Goal: Task Accomplishment & Management: Complete application form

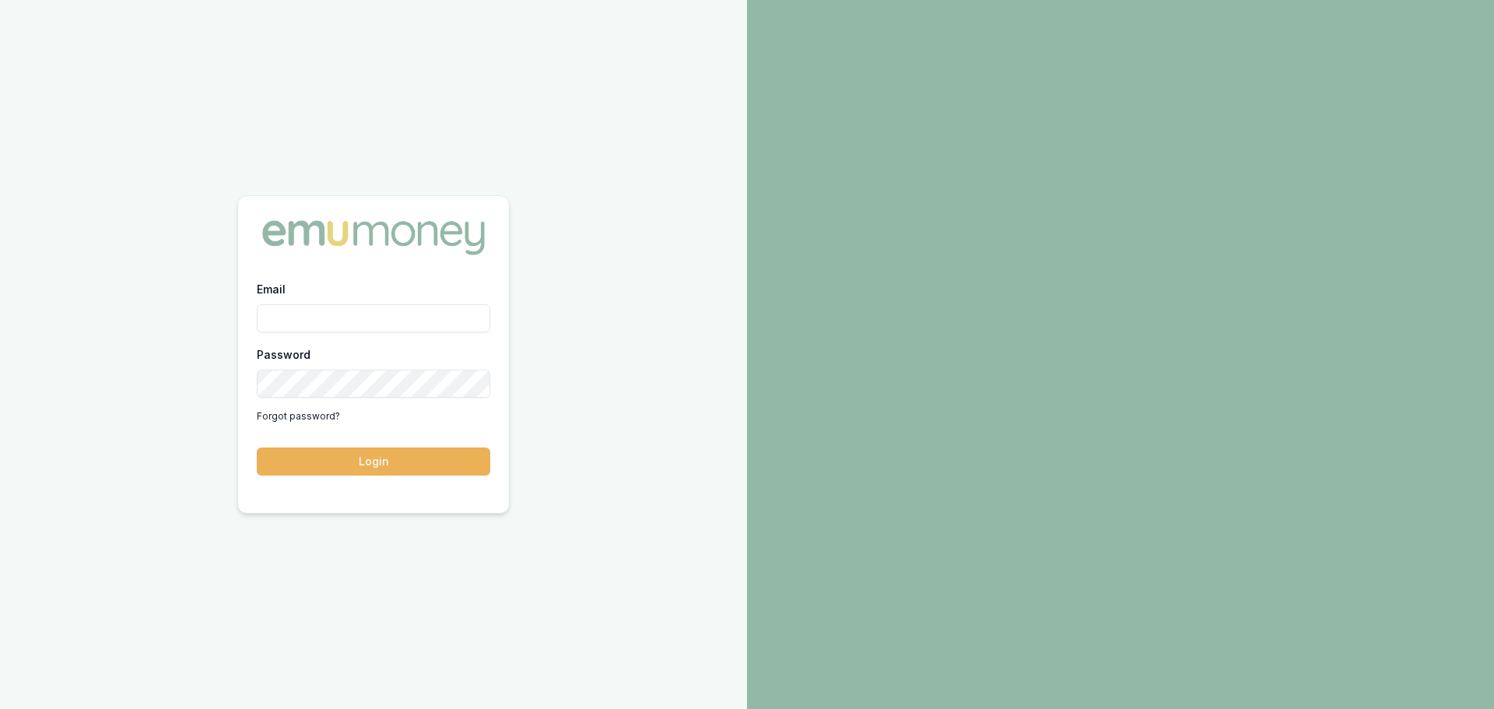
click at [476, 321] on input "Email" at bounding box center [373, 318] width 233 height 28
type input "[PERSON_NAME][EMAIL_ADDRESS][DOMAIN_NAME]"
click at [257, 447] on button "Login" at bounding box center [373, 461] width 233 height 28
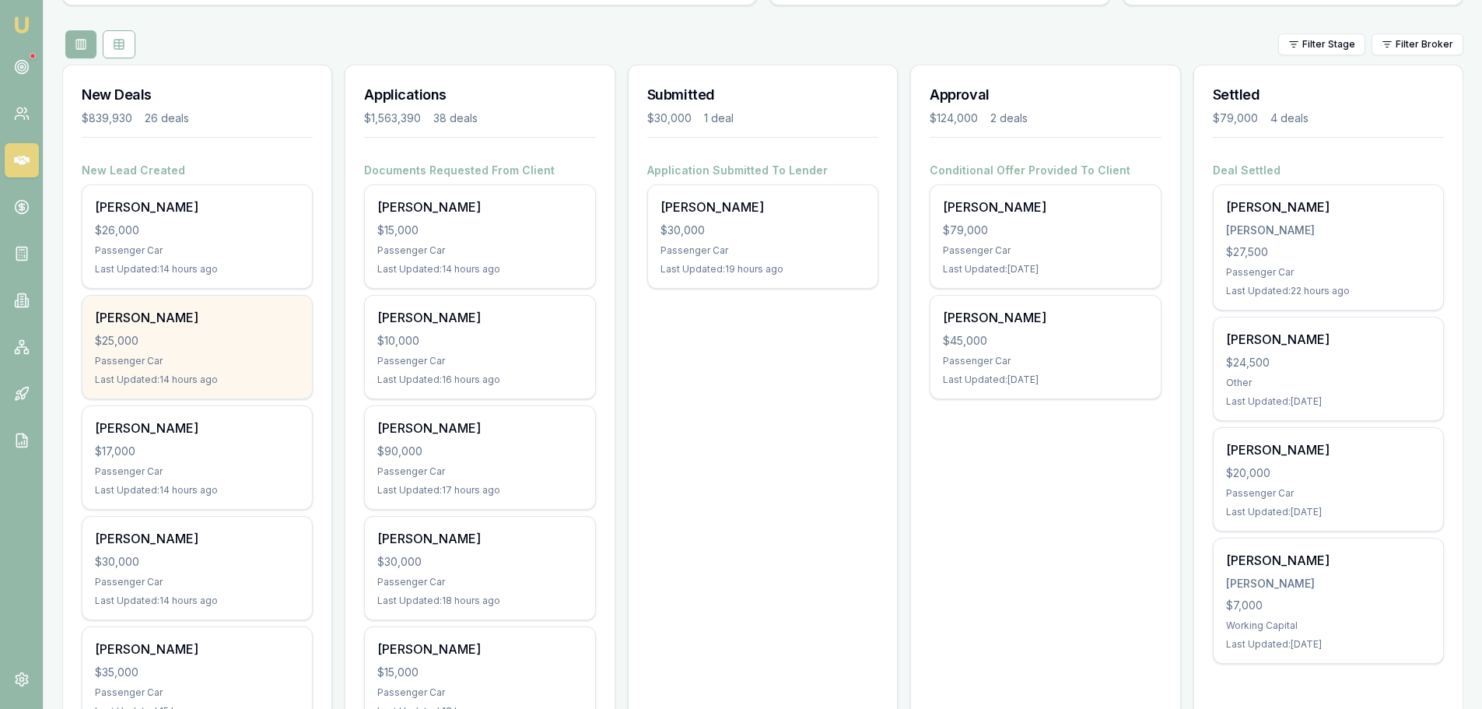
scroll to position [233, 0]
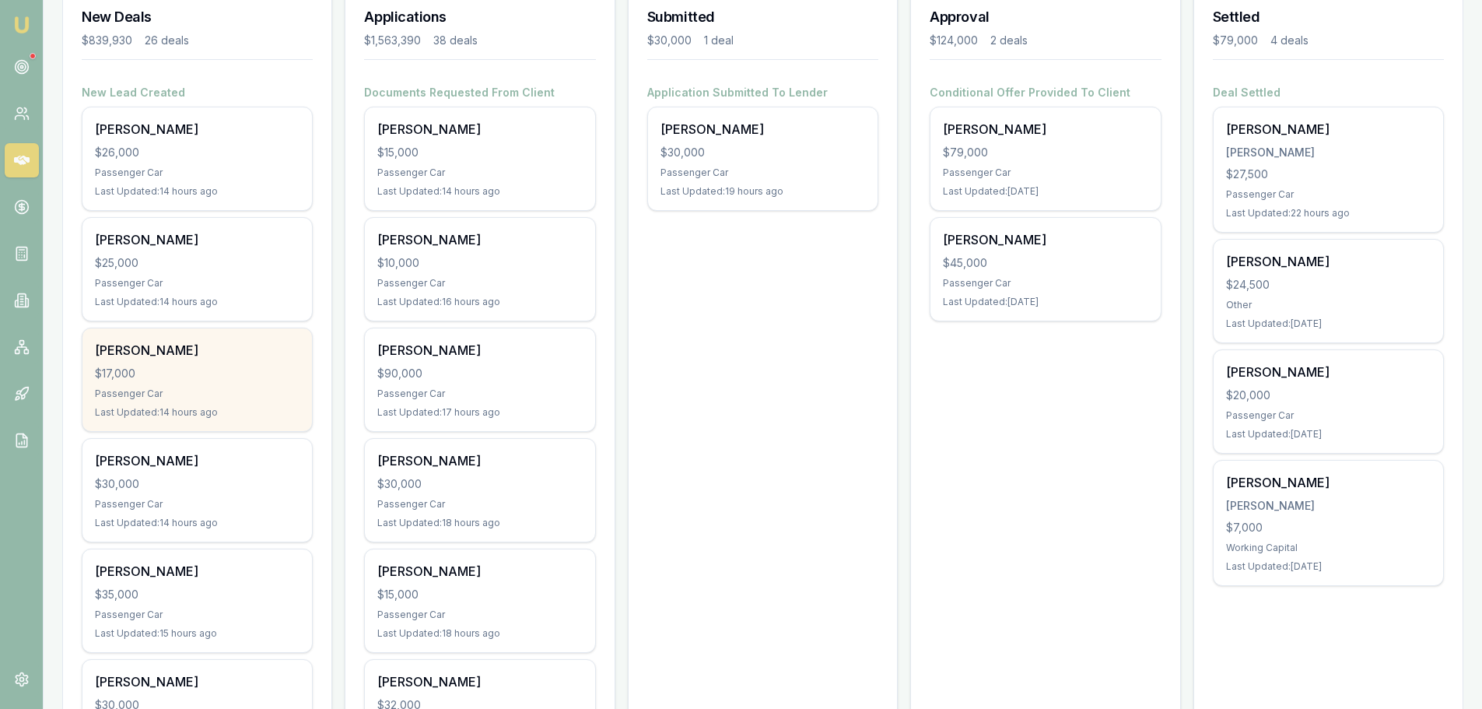
click at [240, 366] on div "$17,000" at bounding box center [197, 374] width 205 height 16
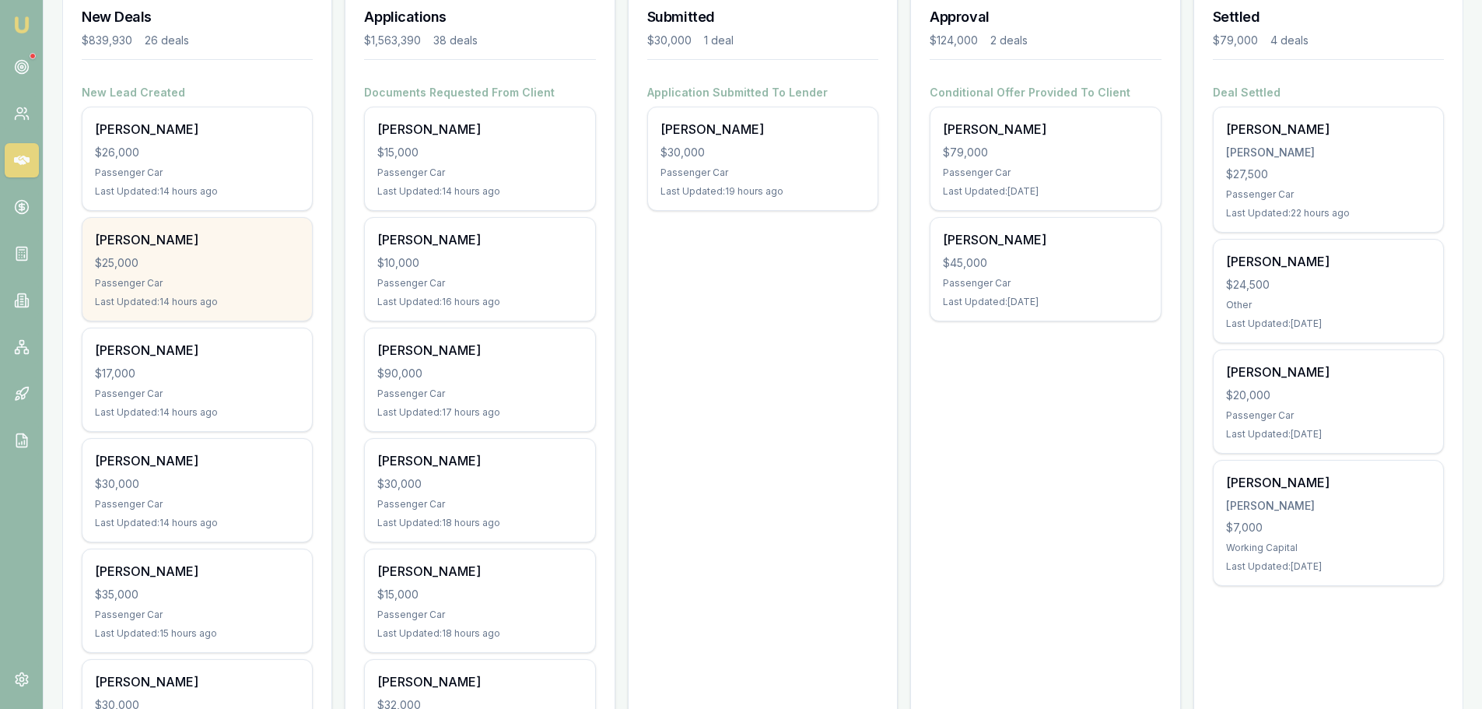
click at [171, 237] on div "Byron Fraser" at bounding box center [197, 239] width 205 height 19
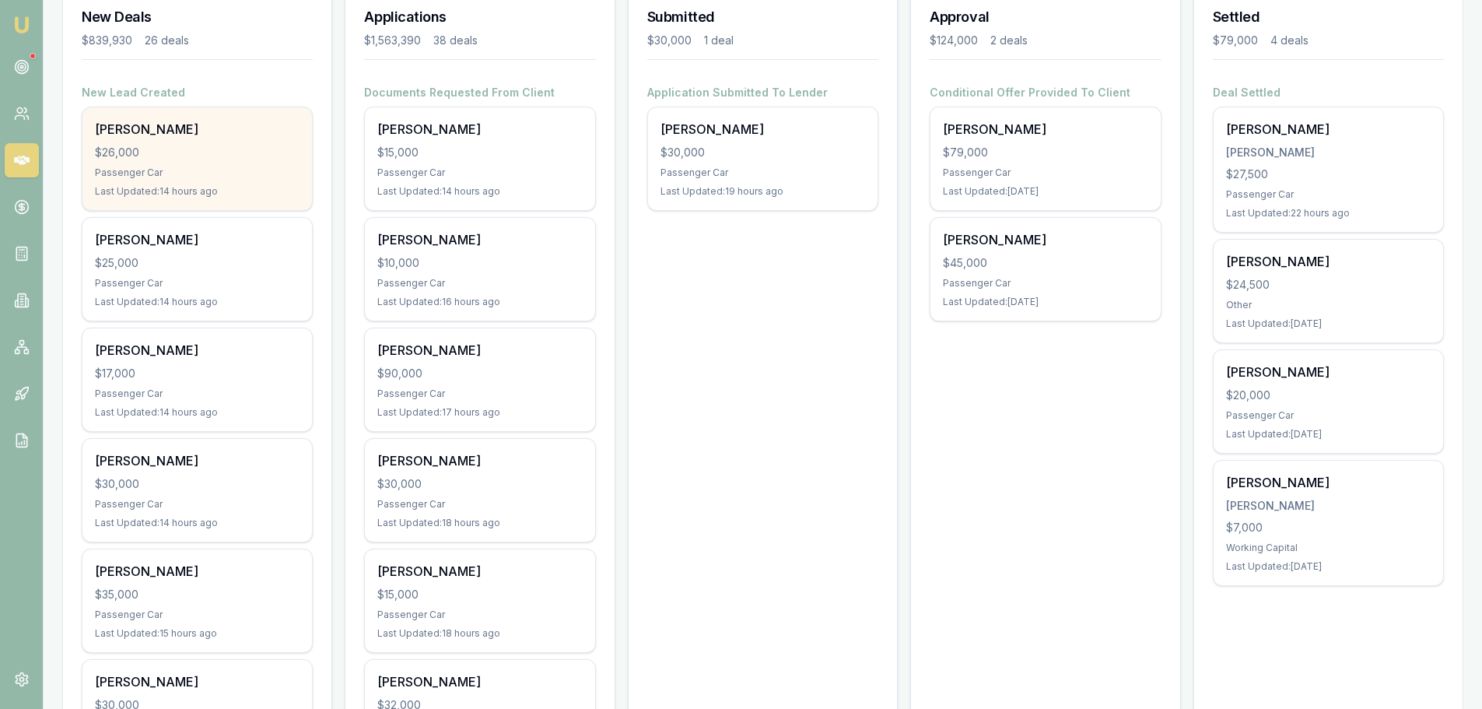
click at [266, 152] on div "$26,000" at bounding box center [197, 153] width 205 height 16
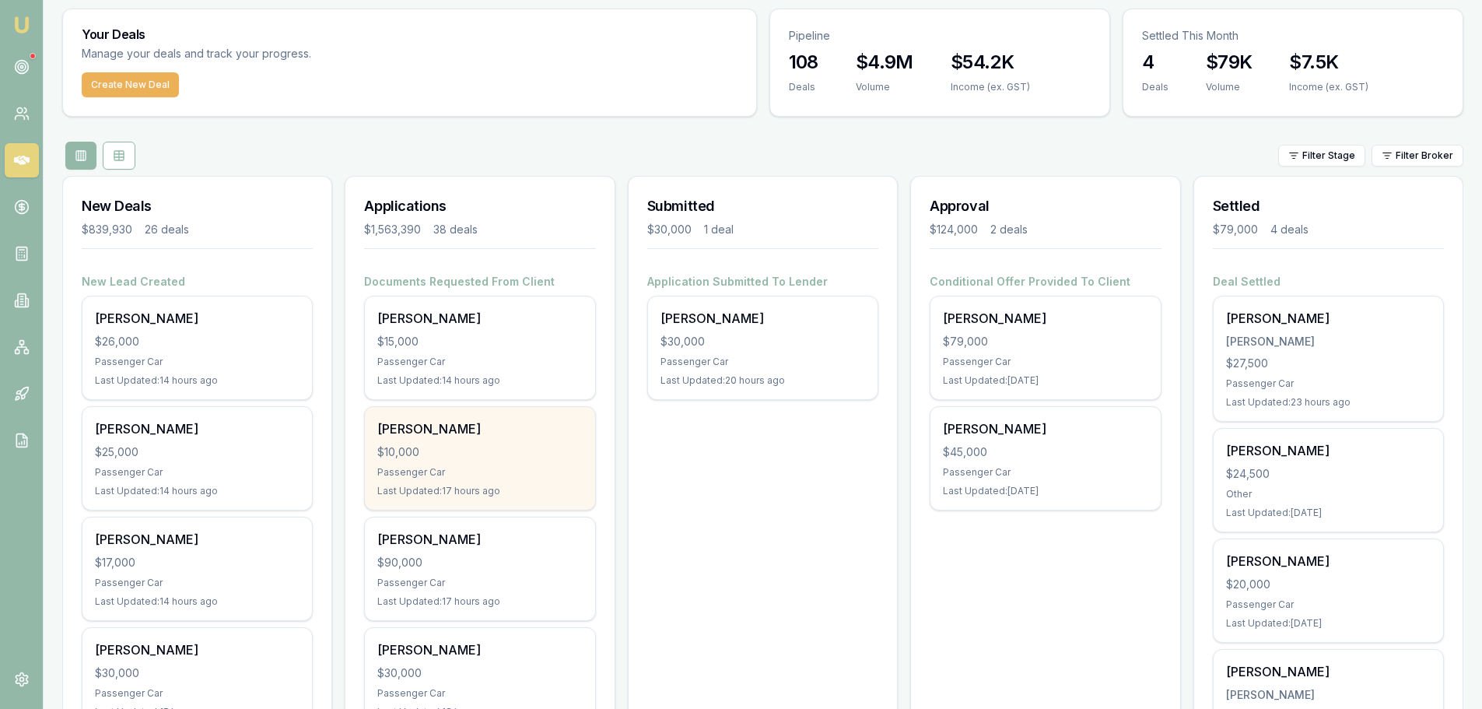
scroll to position [0, 0]
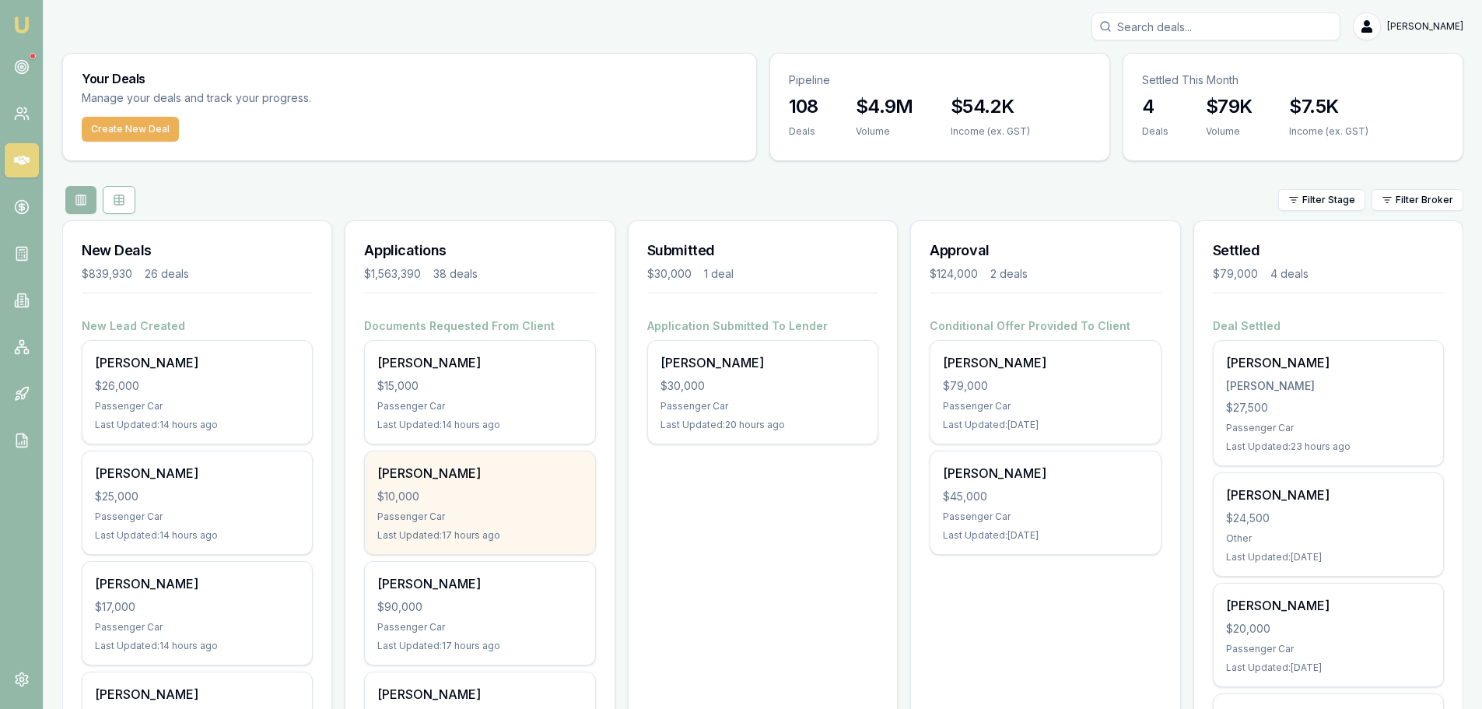
click at [552, 513] on div "Passenger Car" at bounding box center [479, 516] width 205 height 12
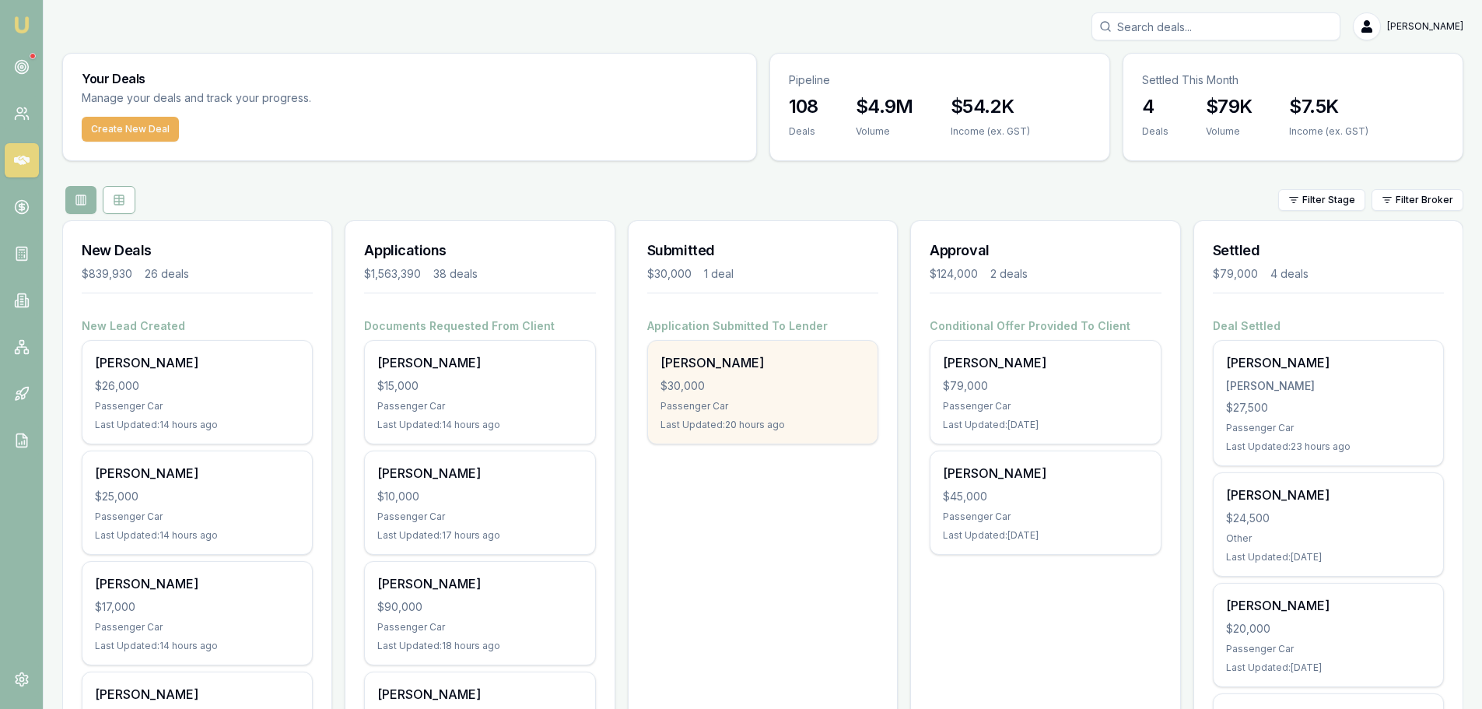
click at [723, 390] on div "$30,000" at bounding box center [763, 386] width 205 height 16
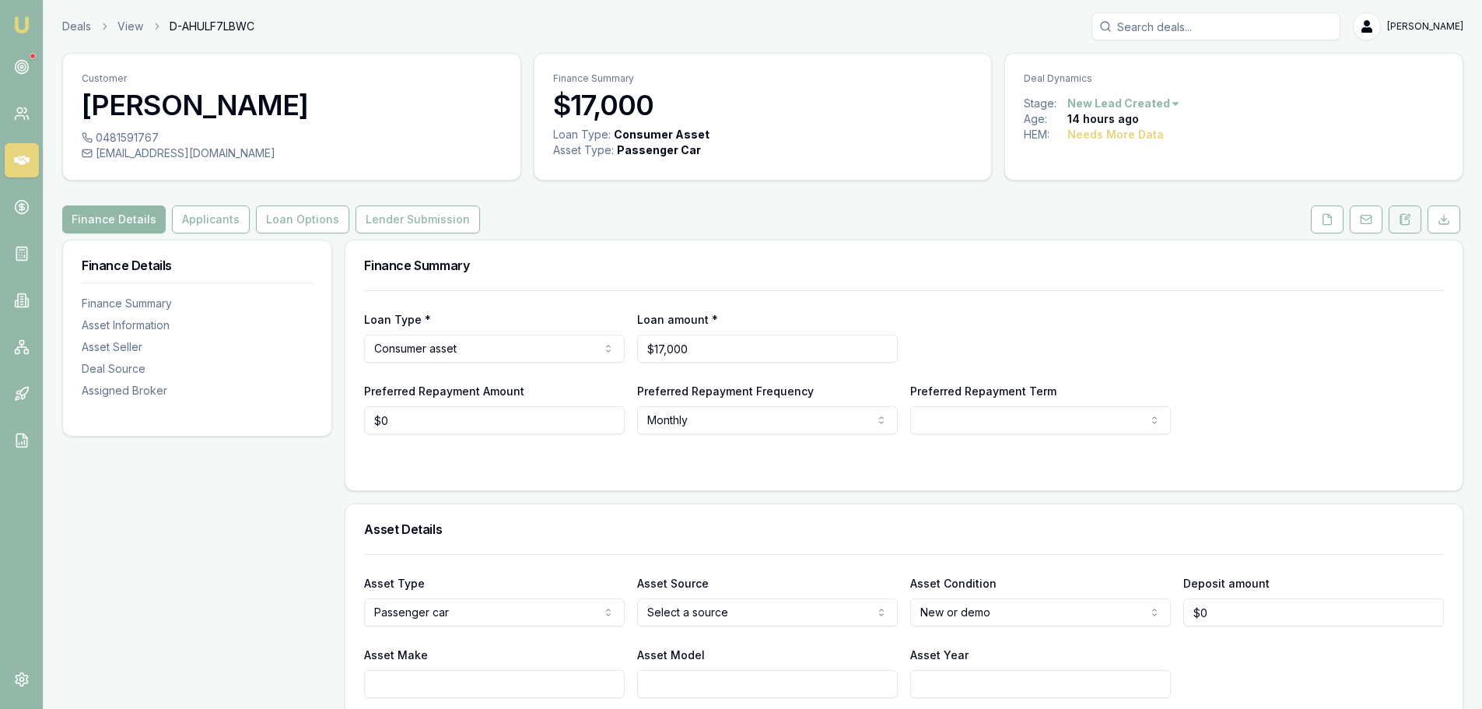
click at [1416, 223] on button at bounding box center [1405, 219] width 33 height 28
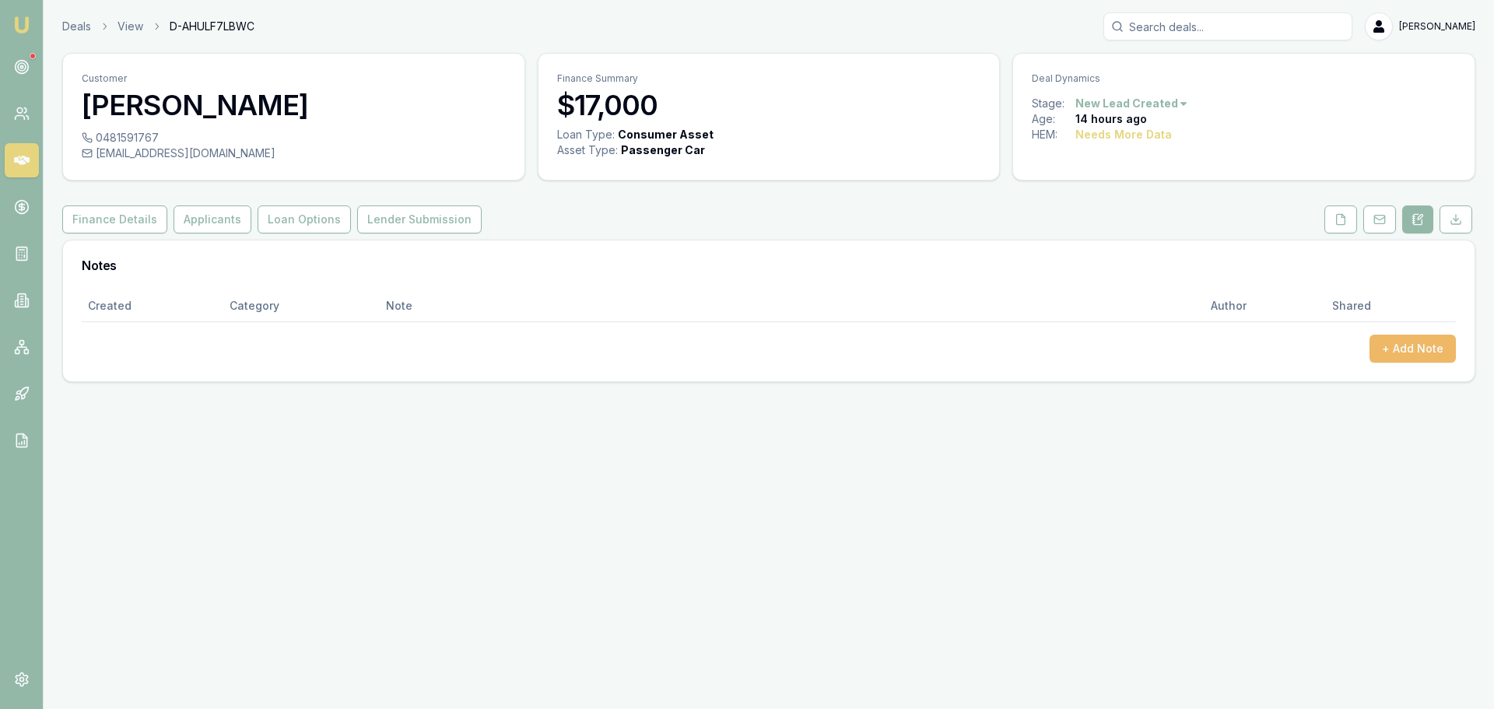
click at [1412, 350] on button "+ Add Note" at bounding box center [1413, 349] width 86 height 28
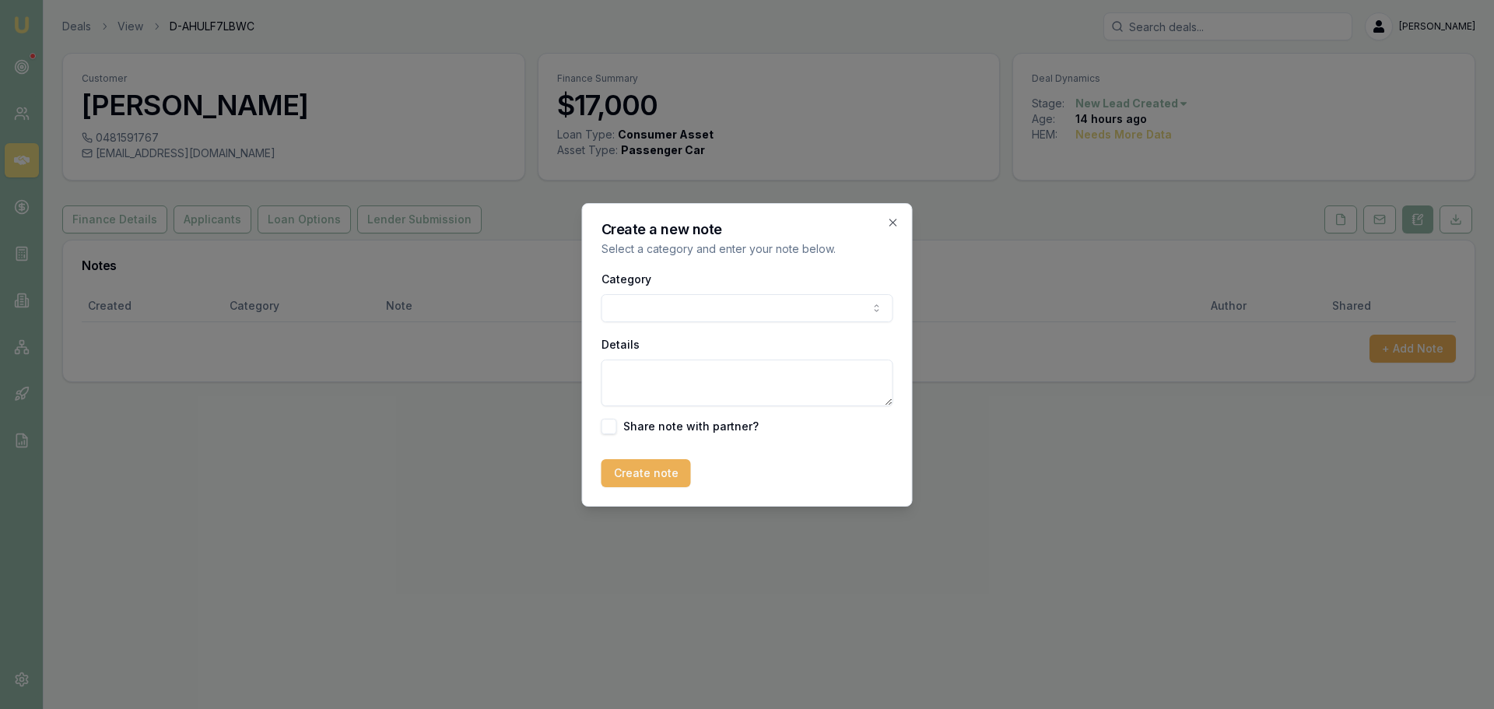
click at [747, 307] on body "Emu Broker Deals View D-AHULF7LBWC Erin Shield Toggle Menu Customer Zoe Whitby …" at bounding box center [747, 354] width 1494 height 709
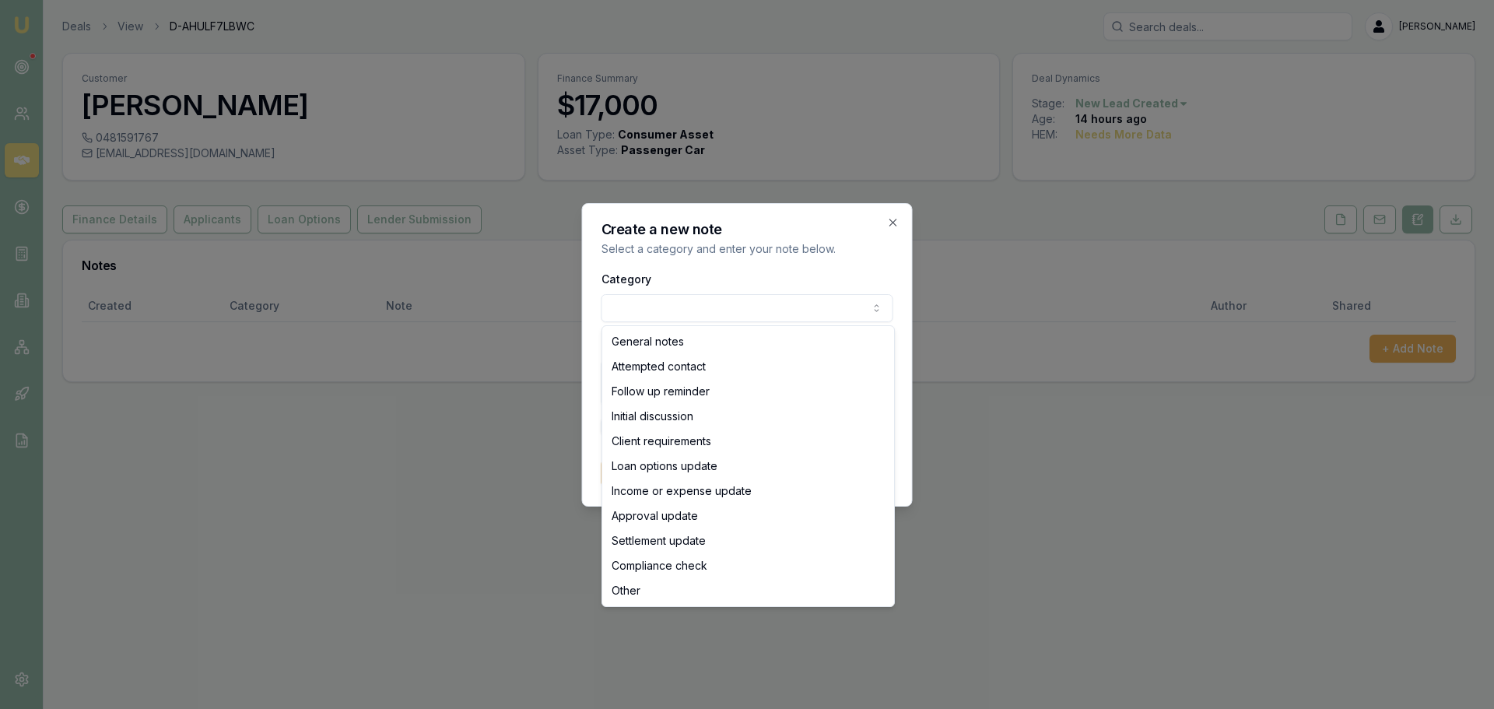
select select "ATTEMPTED_CONTACT"
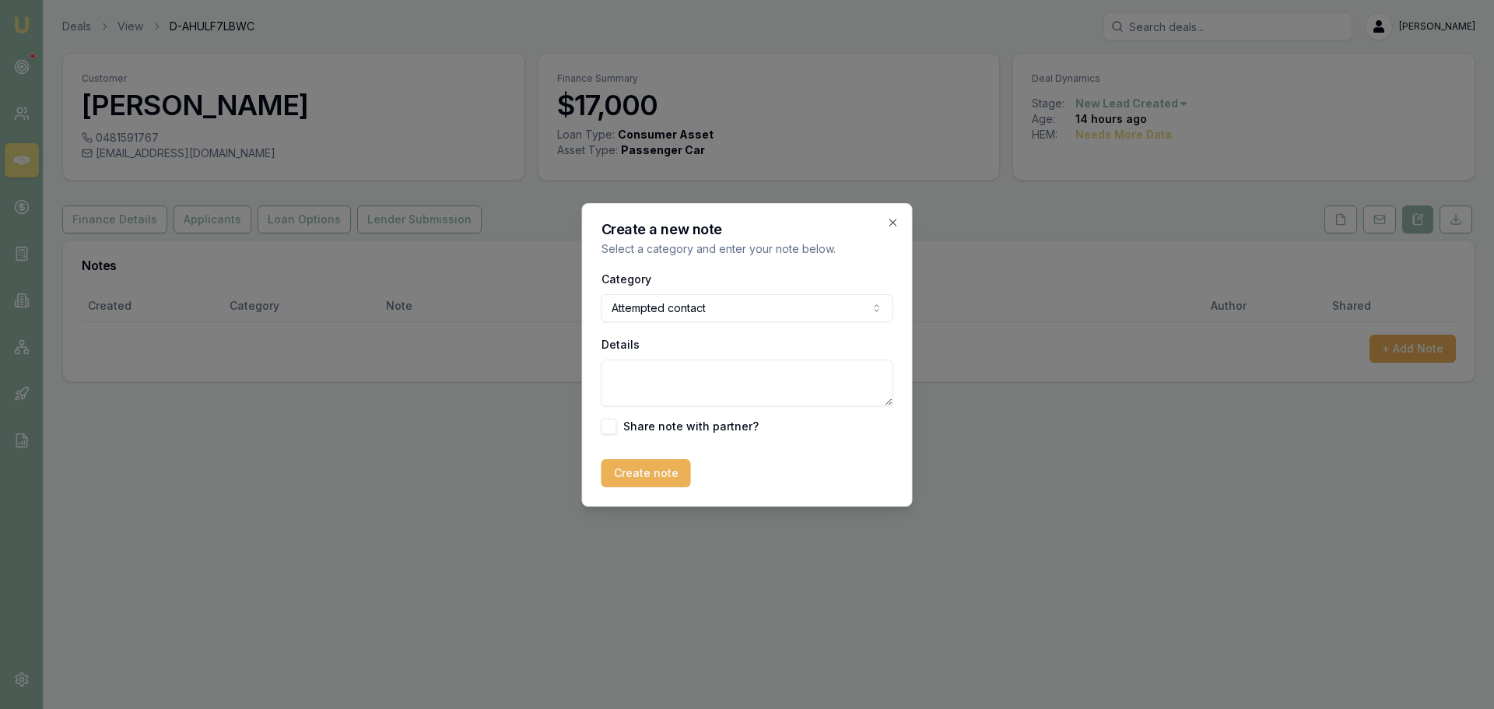
click at [683, 377] on textarea "Details" at bounding box center [748, 383] width 292 height 47
type textarea "sent intro text"
click at [646, 475] on button "Create note" at bounding box center [646, 473] width 89 height 28
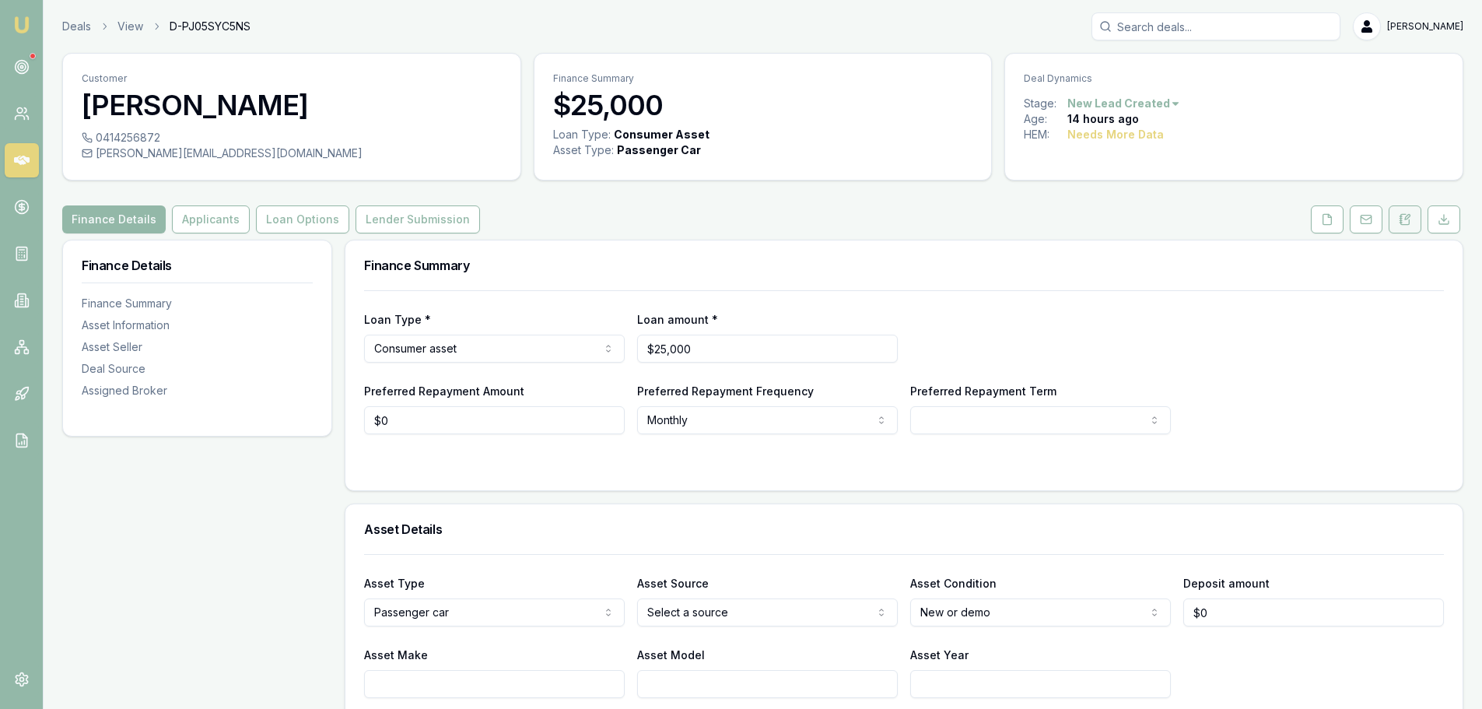
click at [1408, 213] on icon at bounding box center [1405, 219] width 12 height 12
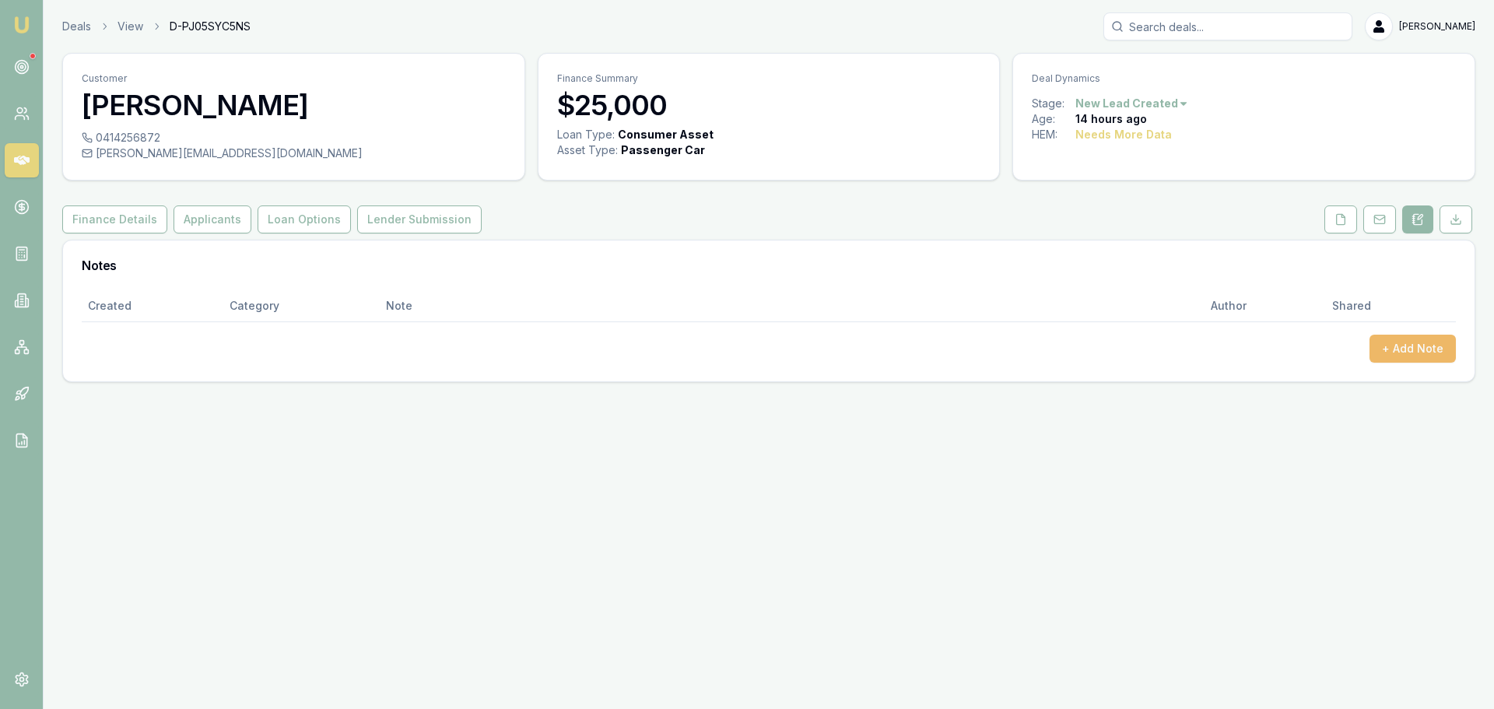
click at [1427, 353] on button "+ Add Note" at bounding box center [1413, 349] width 86 height 28
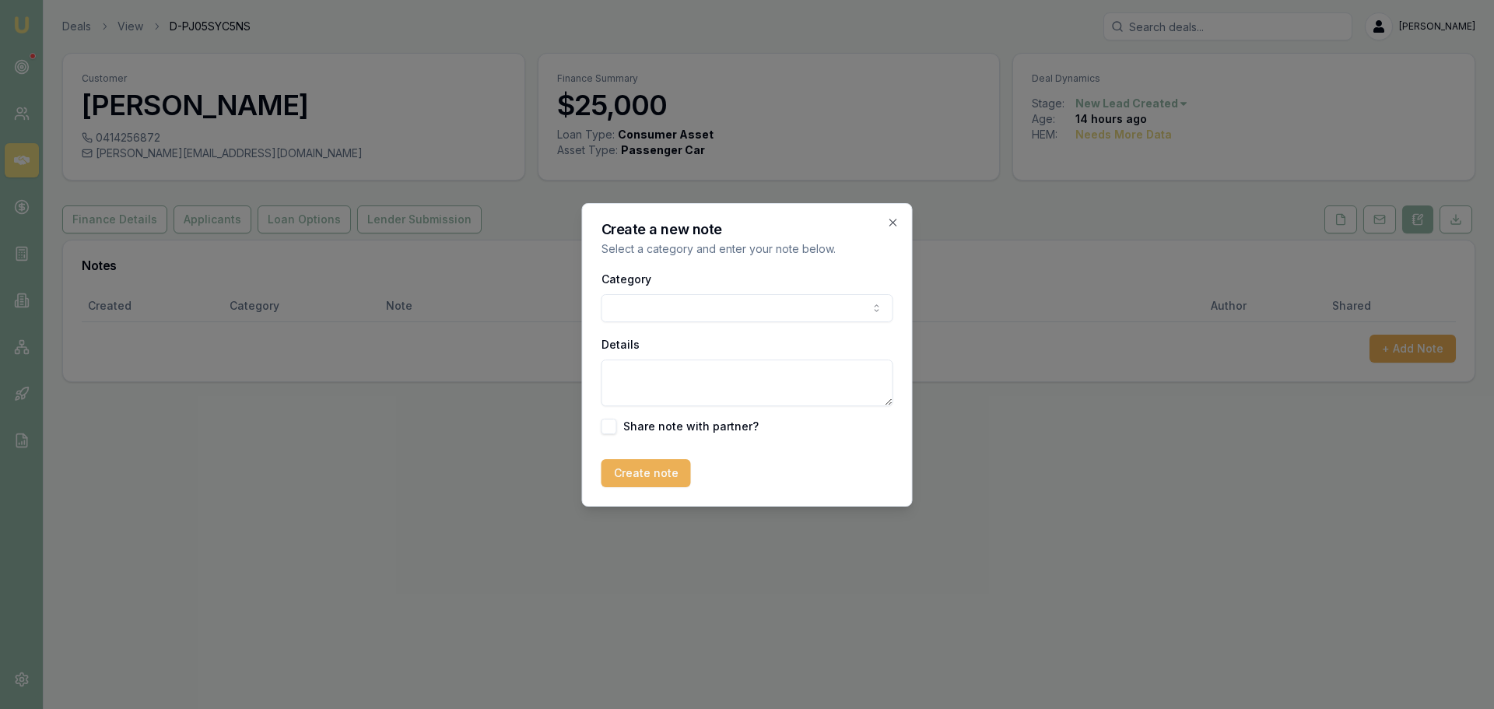
click at [773, 306] on body "Emu Broker Deals View D-PJ05SYC5NS Erin Shield Toggle Menu Customer Byron Frase…" at bounding box center [747, 354] width 1494 height 709
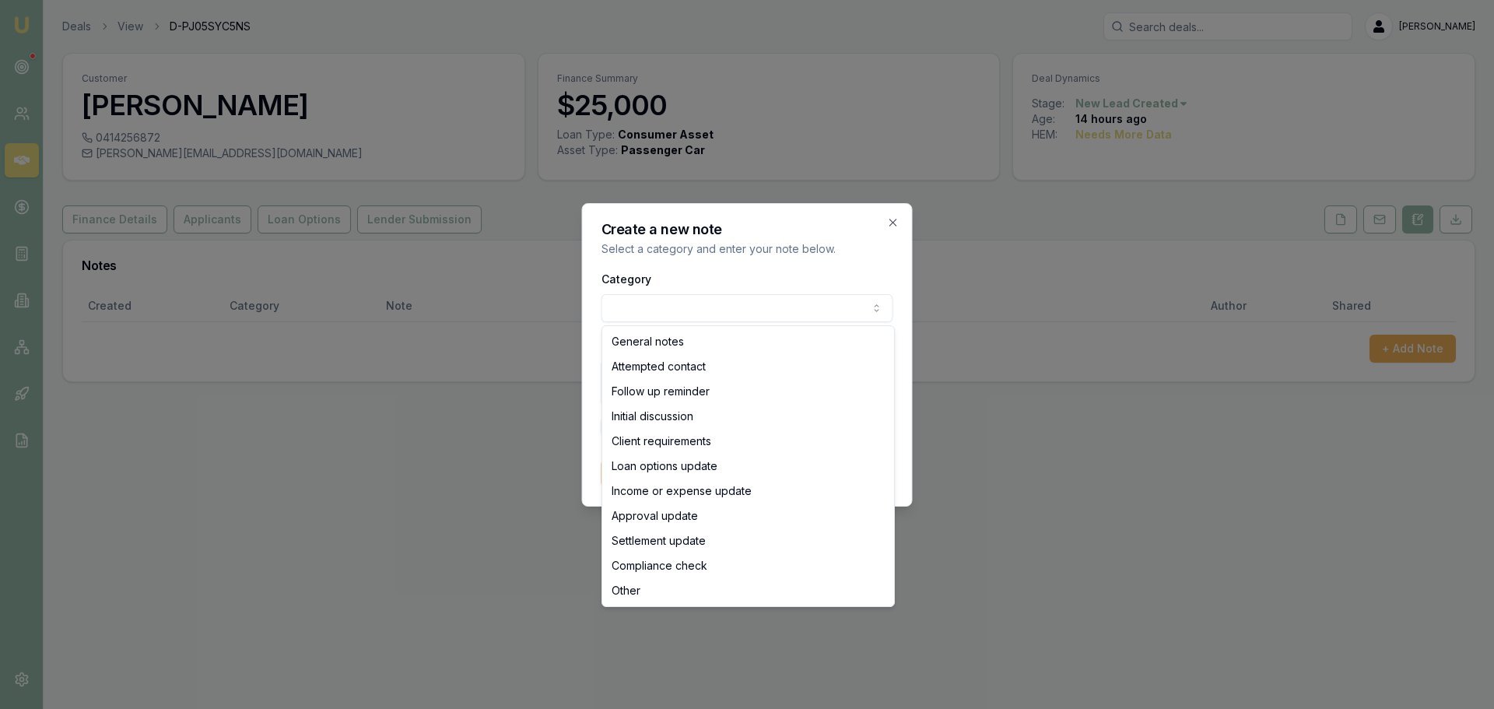
select select "ATTEMPTED_CONTACT"
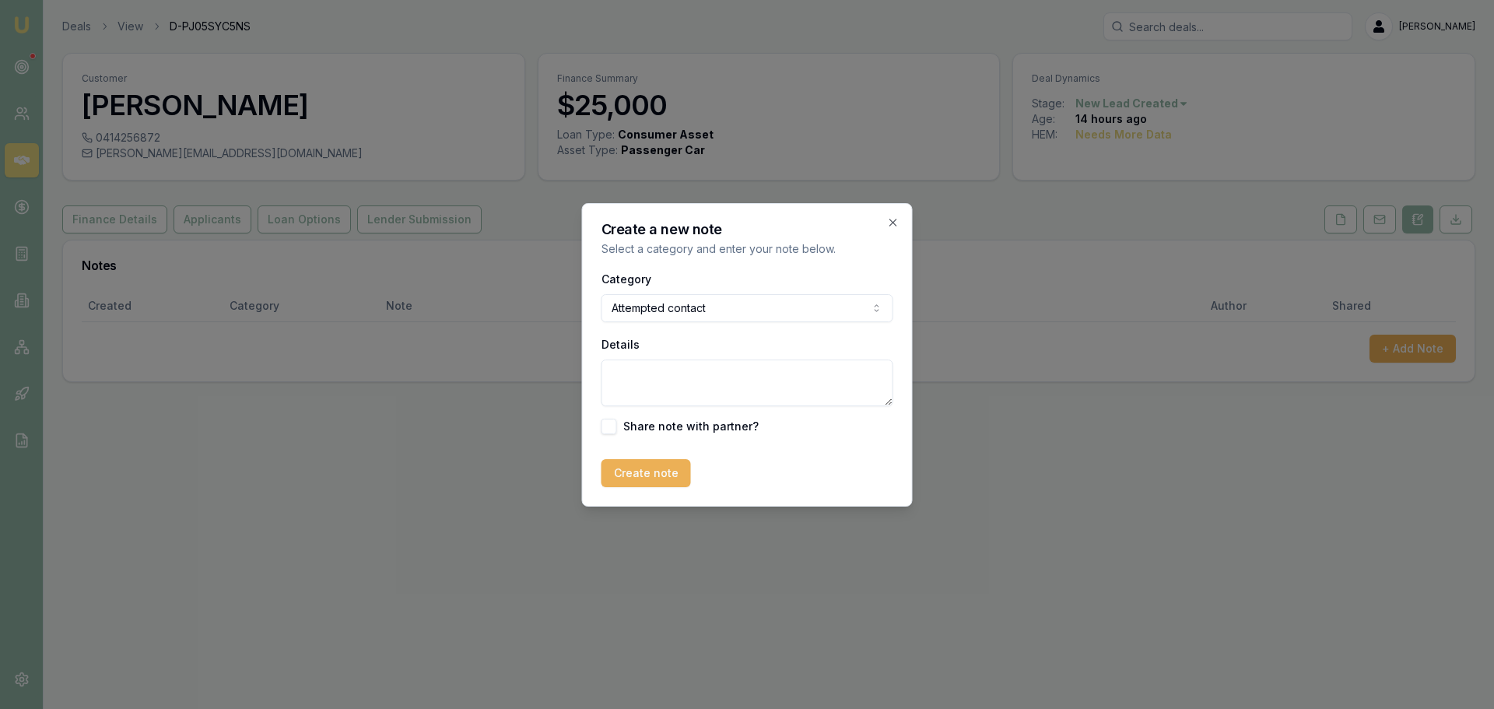
click at [722, 387] on textarea "Details" at bounding box center [748, 383] width 292 height 47
type textarea "sent intro text"
click at [651, 469] on button "Create note" at bounding box center [646, 473] width 89 height 28
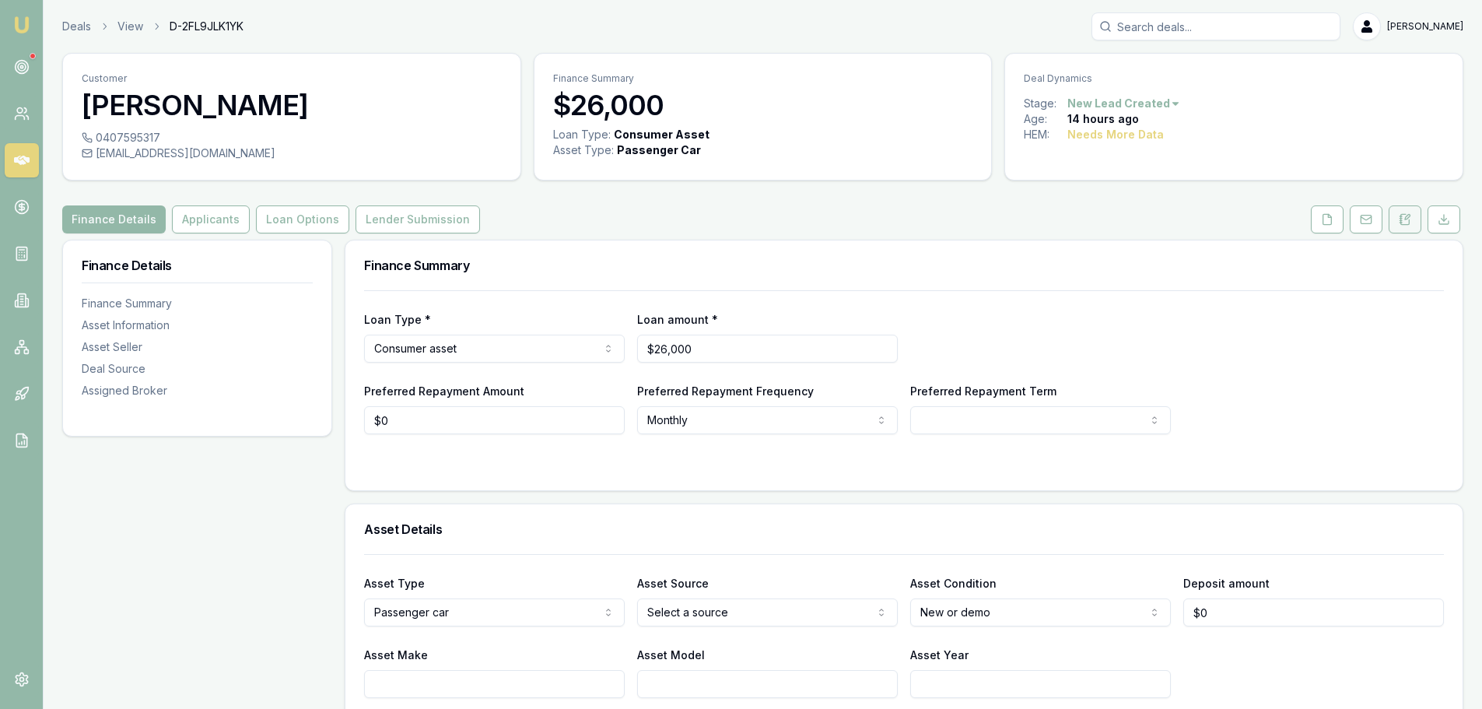
click at [1399, 218] on icon at bounding box center [1405, 219] width 12 height 12
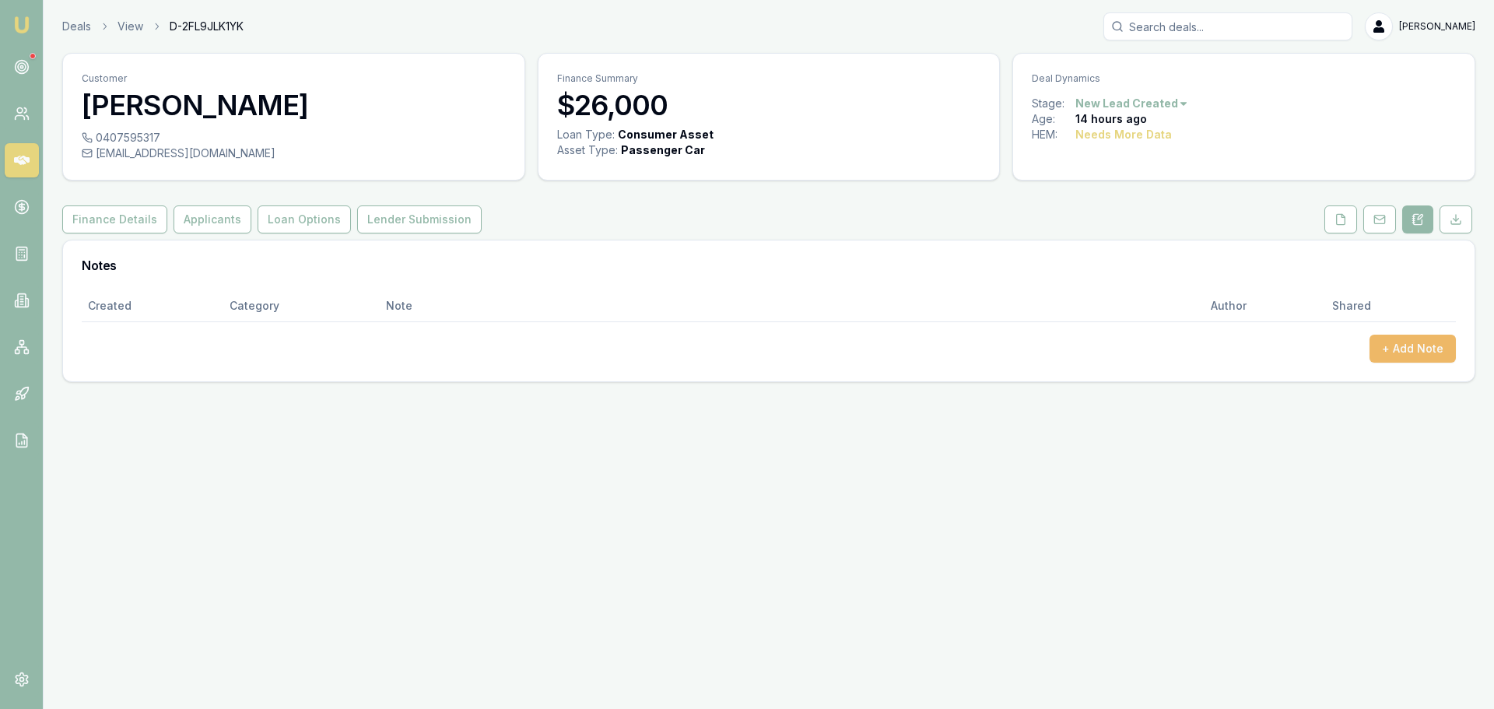
click at [1375, 343] on button "+ Add Note" at bounding box center [1413, 349] width 86 height 28
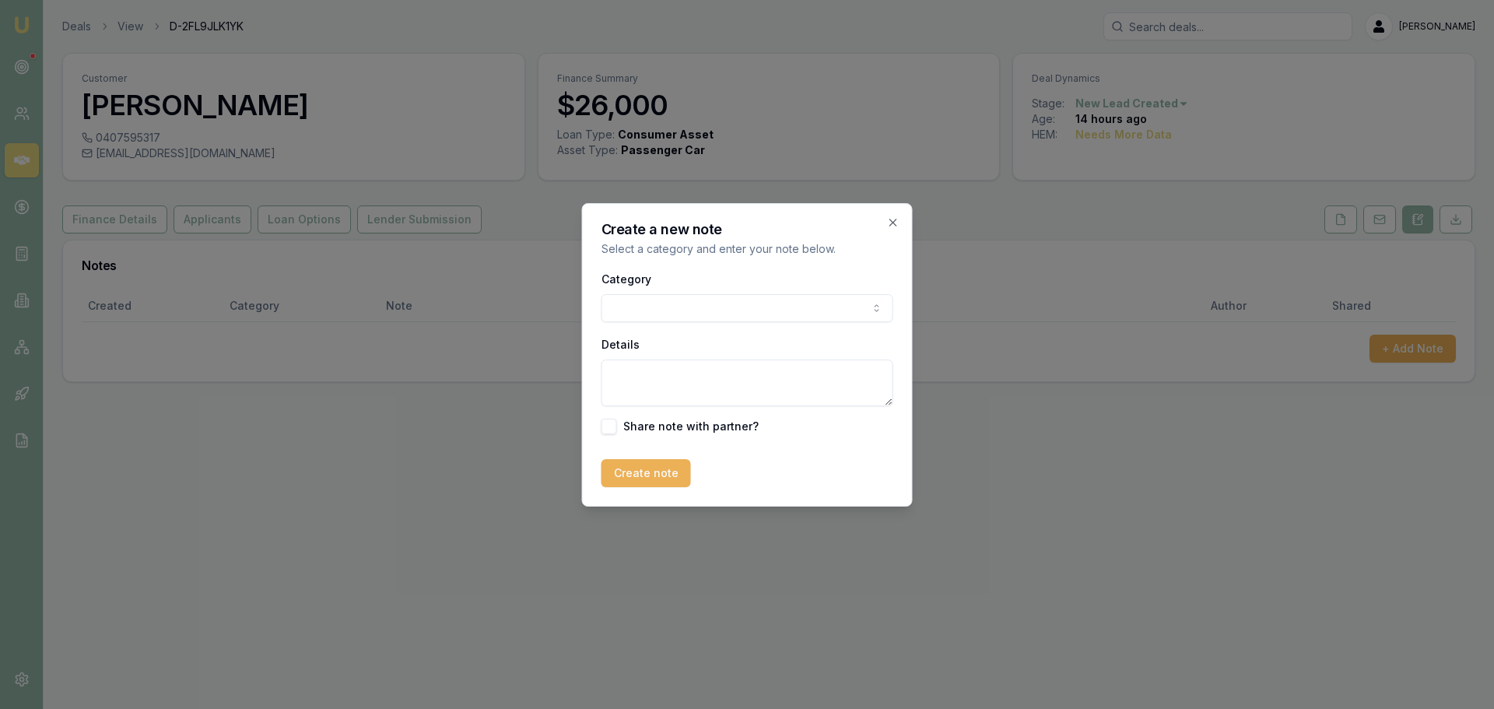
click at [844, 310] on body "Emu Broker Deals View D-2FL9JLK1YK Erin Shield Toggle Menu Customer Rhys Menadu…" at bounding box center [747, 354] width 1494 height 709
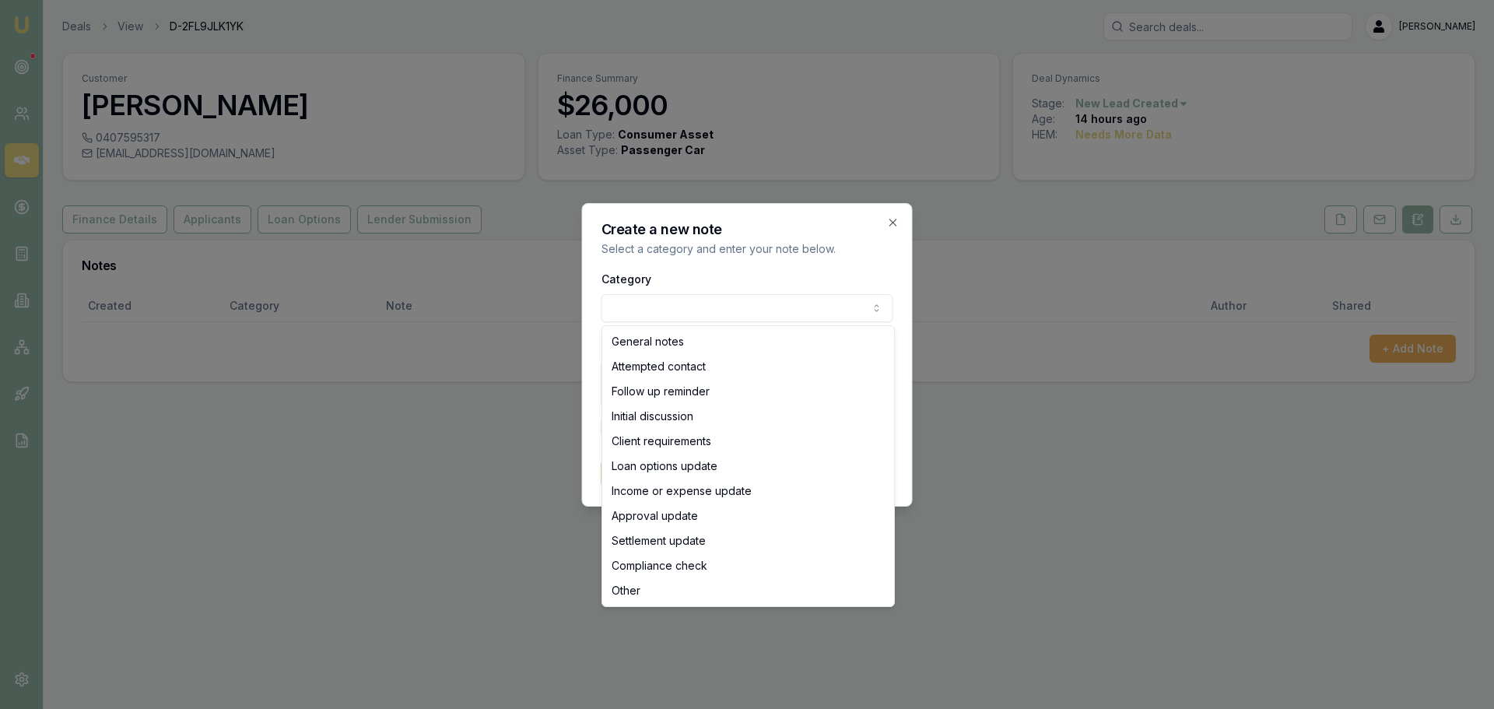
select select "ATTEMPTED_CONTACT"
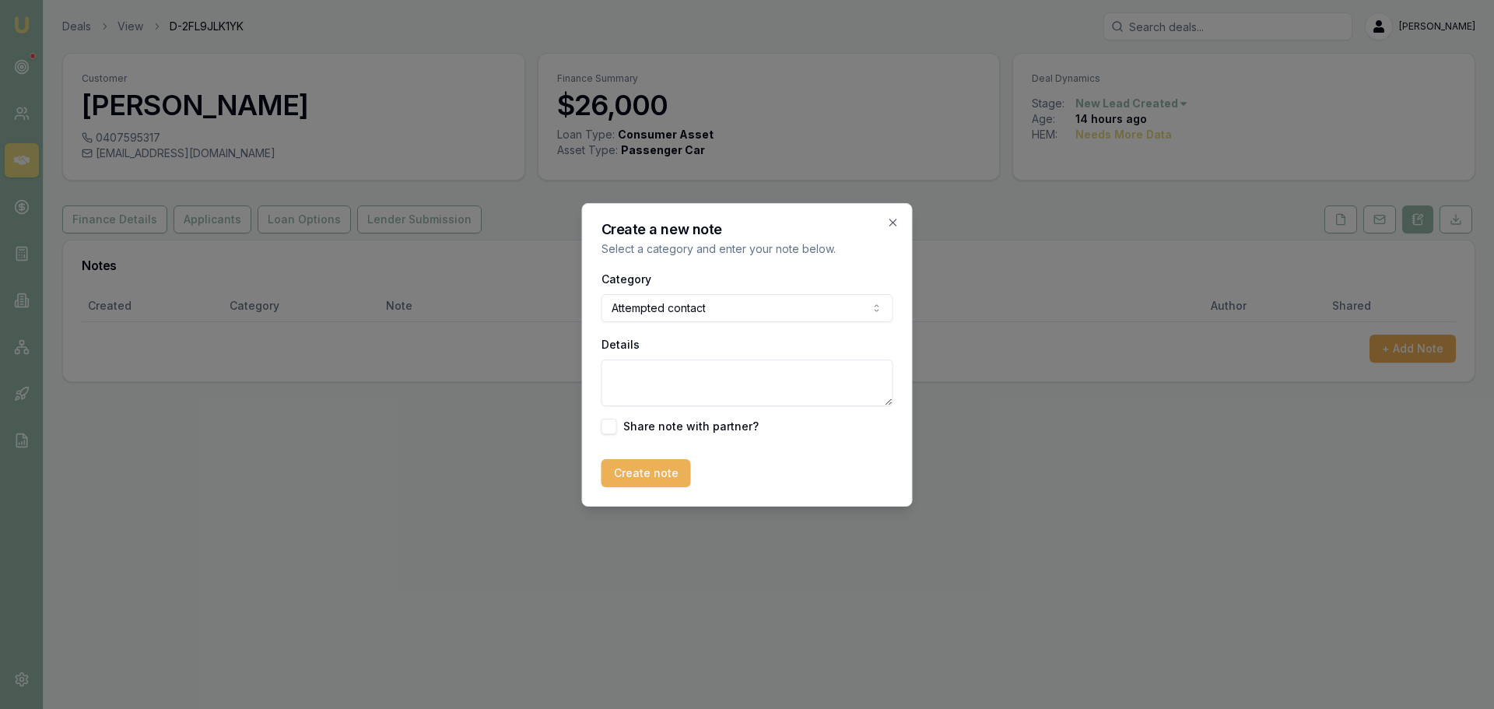
click at [756, 377] on textarea "Details" at bounding box center [748, 383] width 292 height 47
type textarea "sent intro text"
click at [669, 478] on button "Create note" at bounding box center [646, 473] width 89 height 28
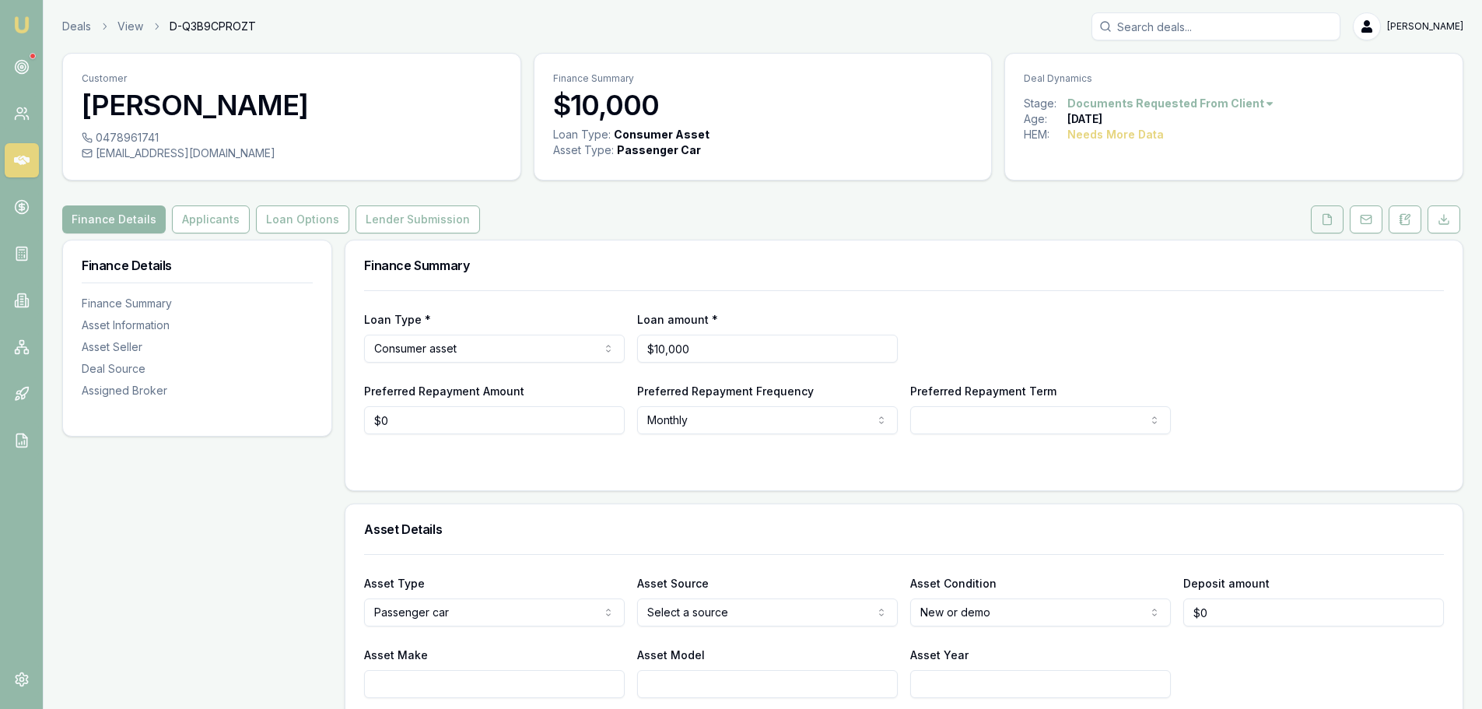
click at [1322, 227] on button at bounding box center [1327, 219] width 33 height 28
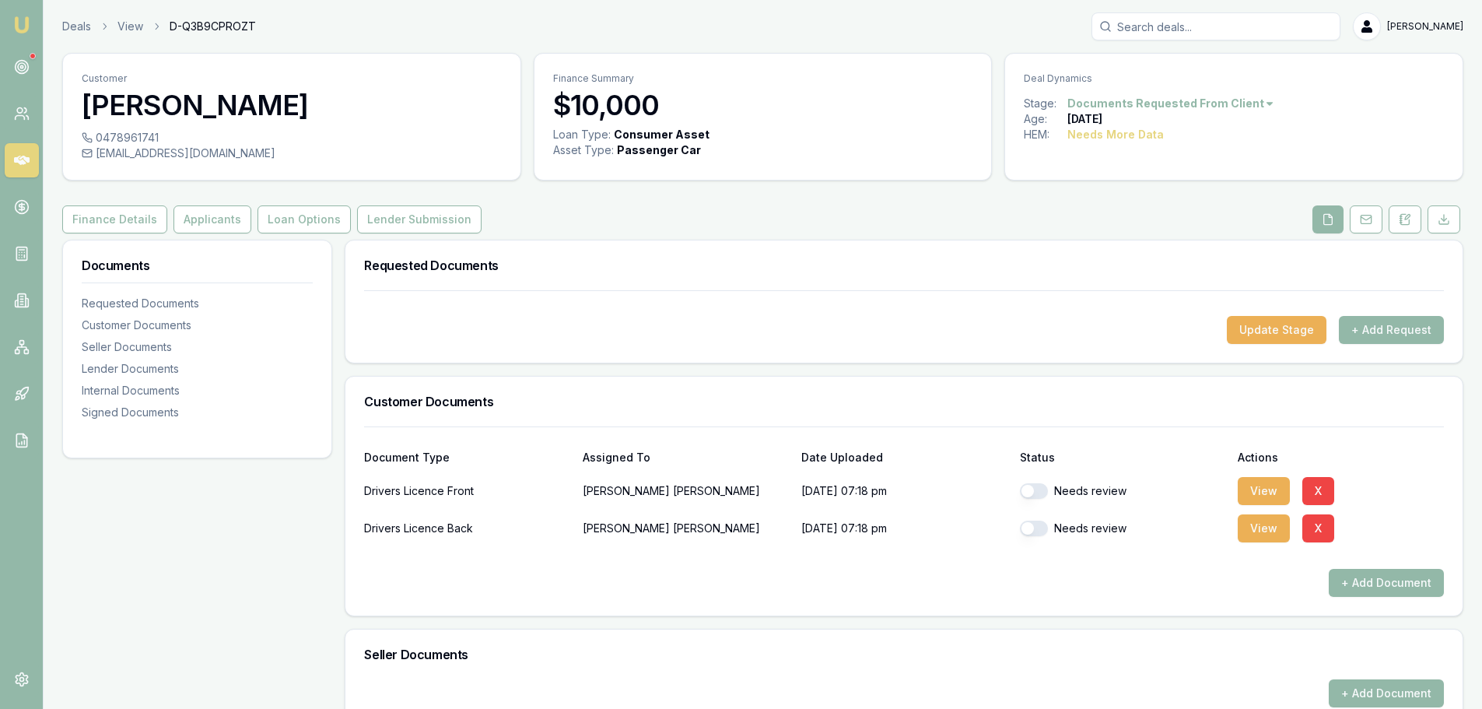
click at [1026, 490] on button "button" at bounding box center [1034, 491] width 28 height 16
checkbox input "true"
click at [1035, 526] on button "button" at bounding box center [1034, 529] width 28 height 16
checkbox input "true"
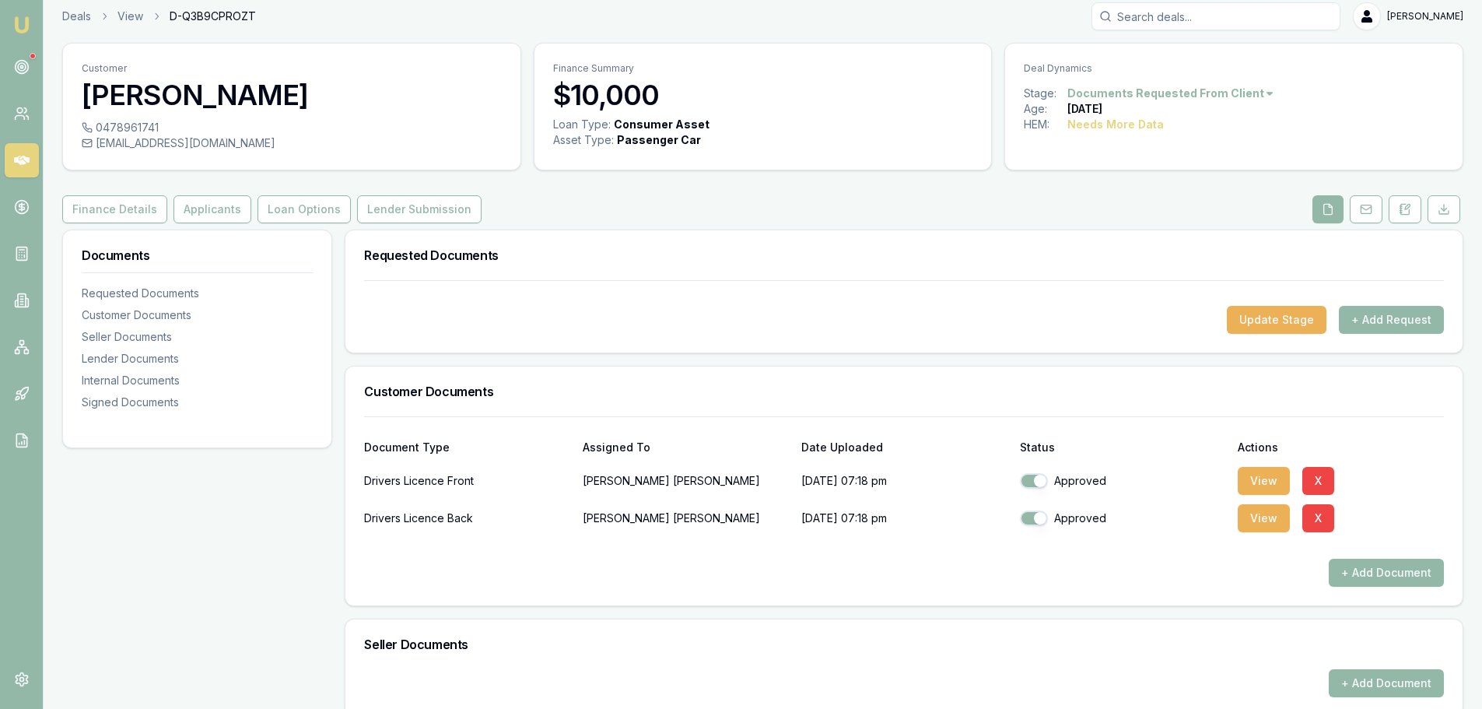
scroll to position [467, 0]
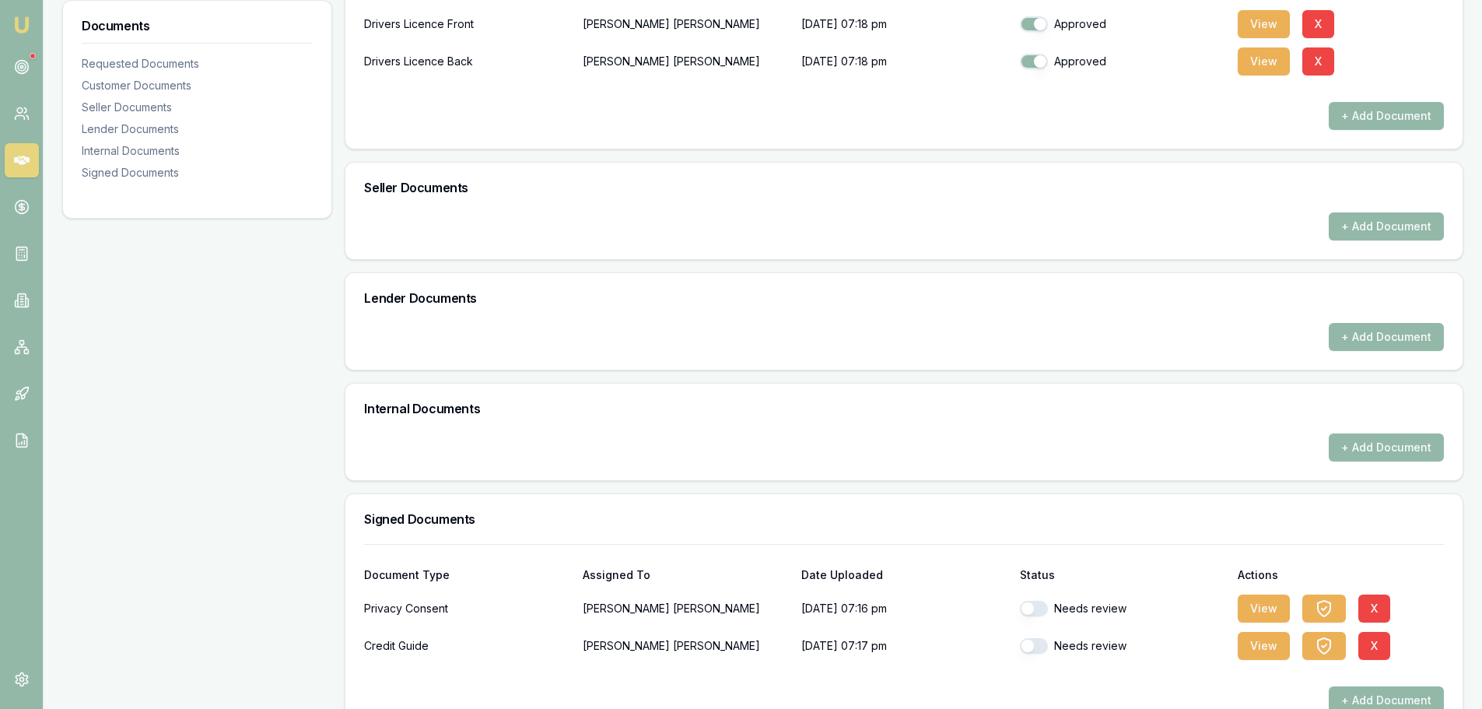
click at [1033, 607] on button "button" at bounding box center [1034, 609] width 28 height 16
checkbox input "true"
click at [1038, 650] on button "button" at bounding box center [1034, 646] width 28 height 16
checkbox input "true"
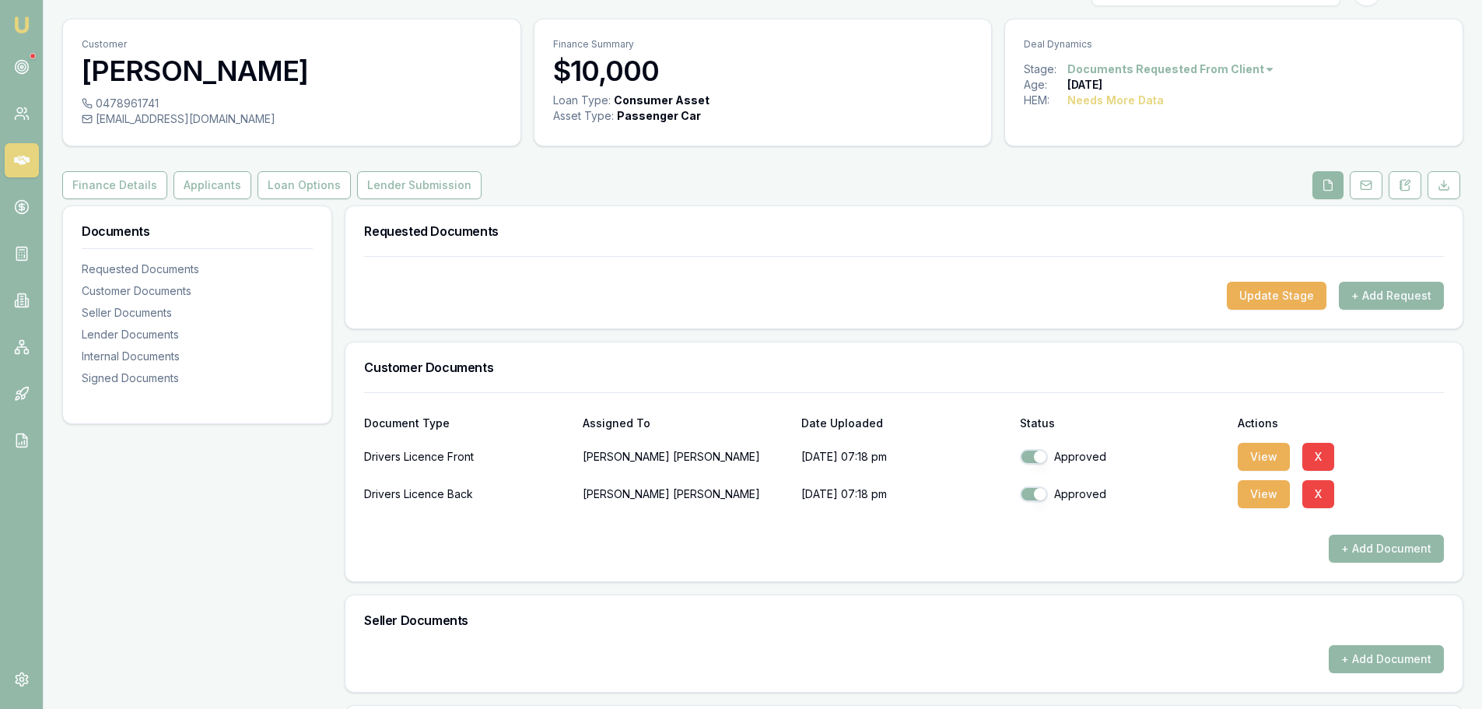
scroll to position [0, 0]
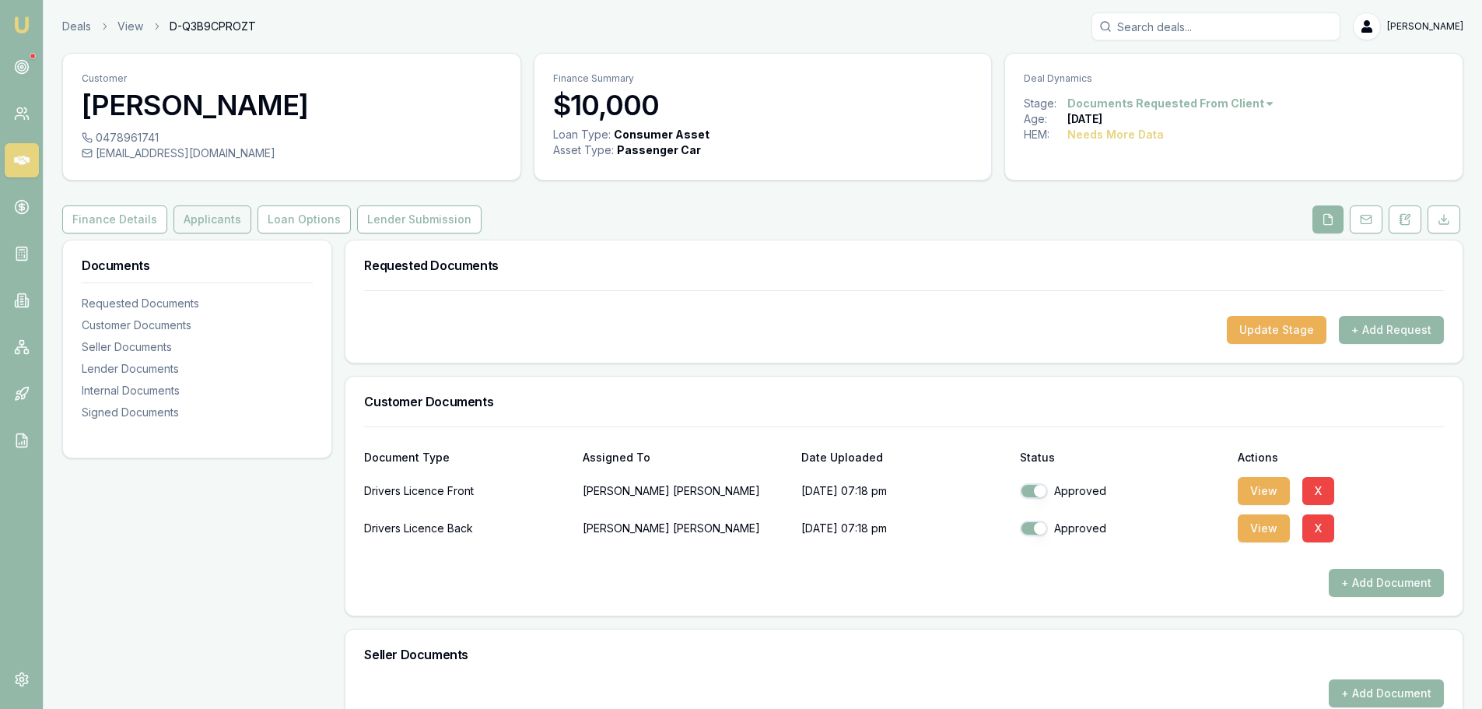
click at [179, 223] on button "Applicants" at bounding box center [213, 219] width 78 height 28
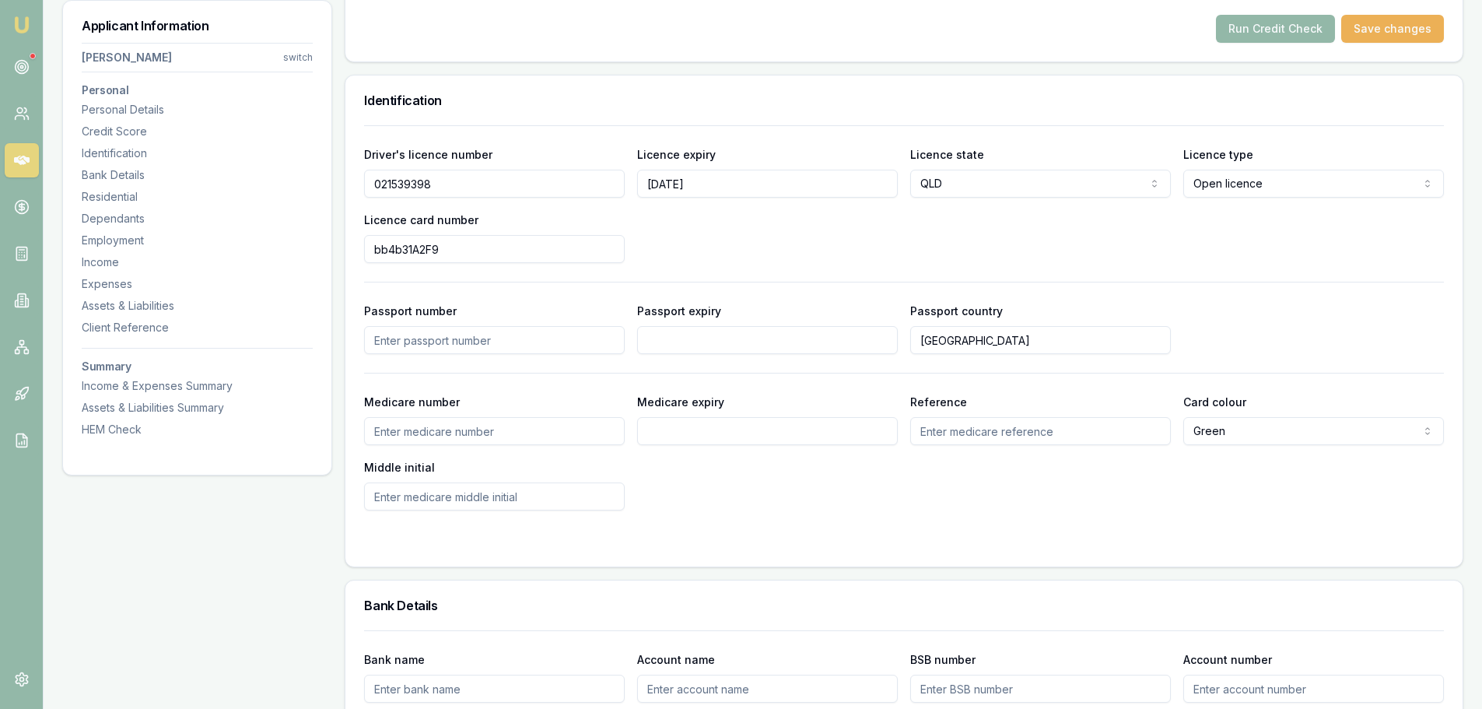
scroll to position [545, 0]
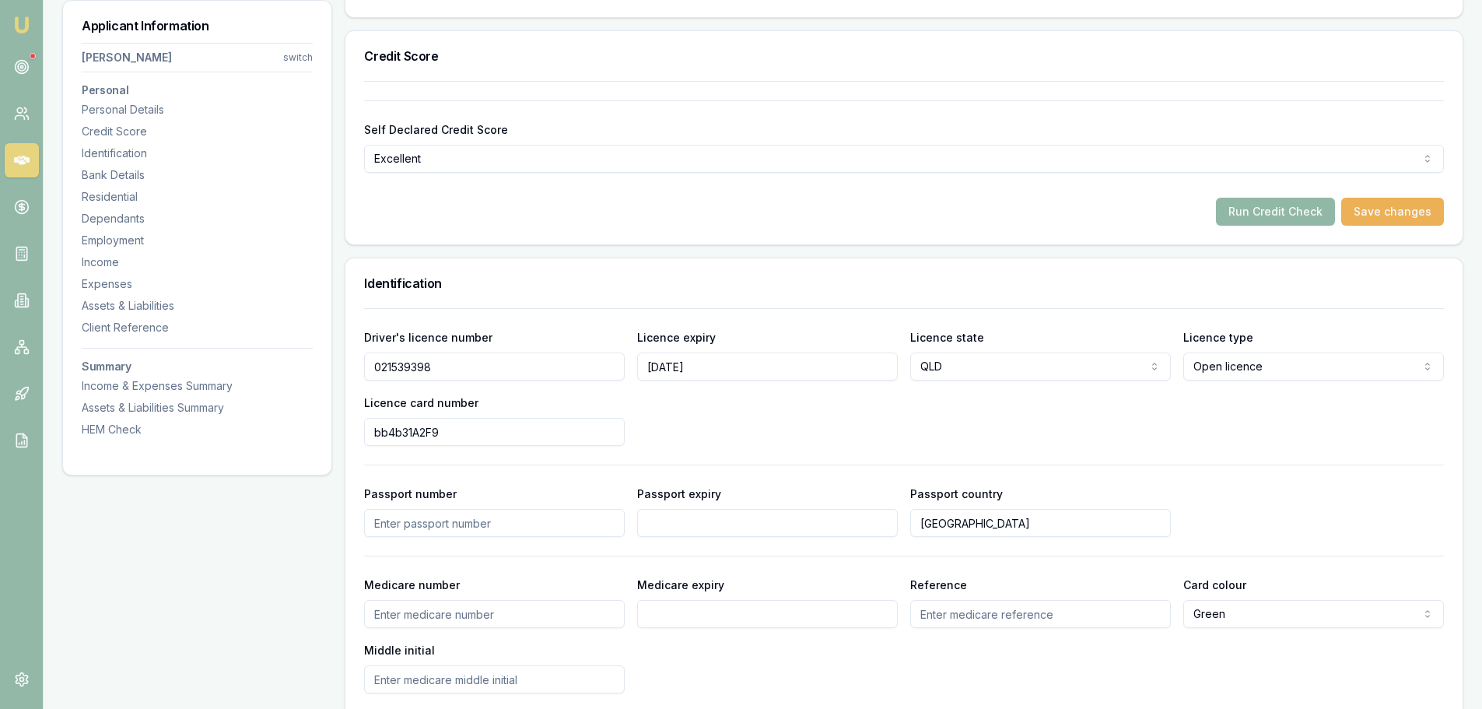
click at [1252, 209] on button "Run Credit Check" at bounding box center [1275, 212] width 119 height 28
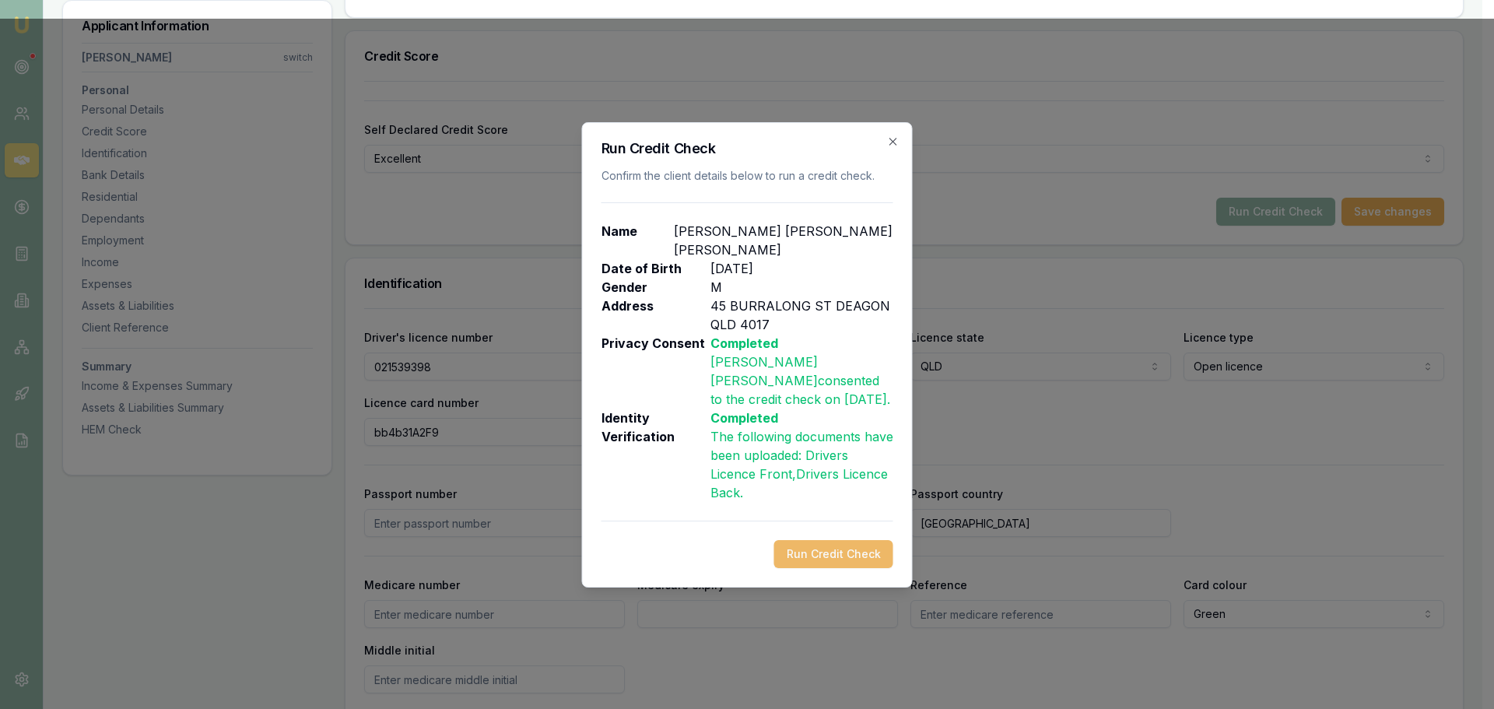
click at [819, 546] on button "Run Credit Check" at bounding box center [833, 554] width 119 height 28
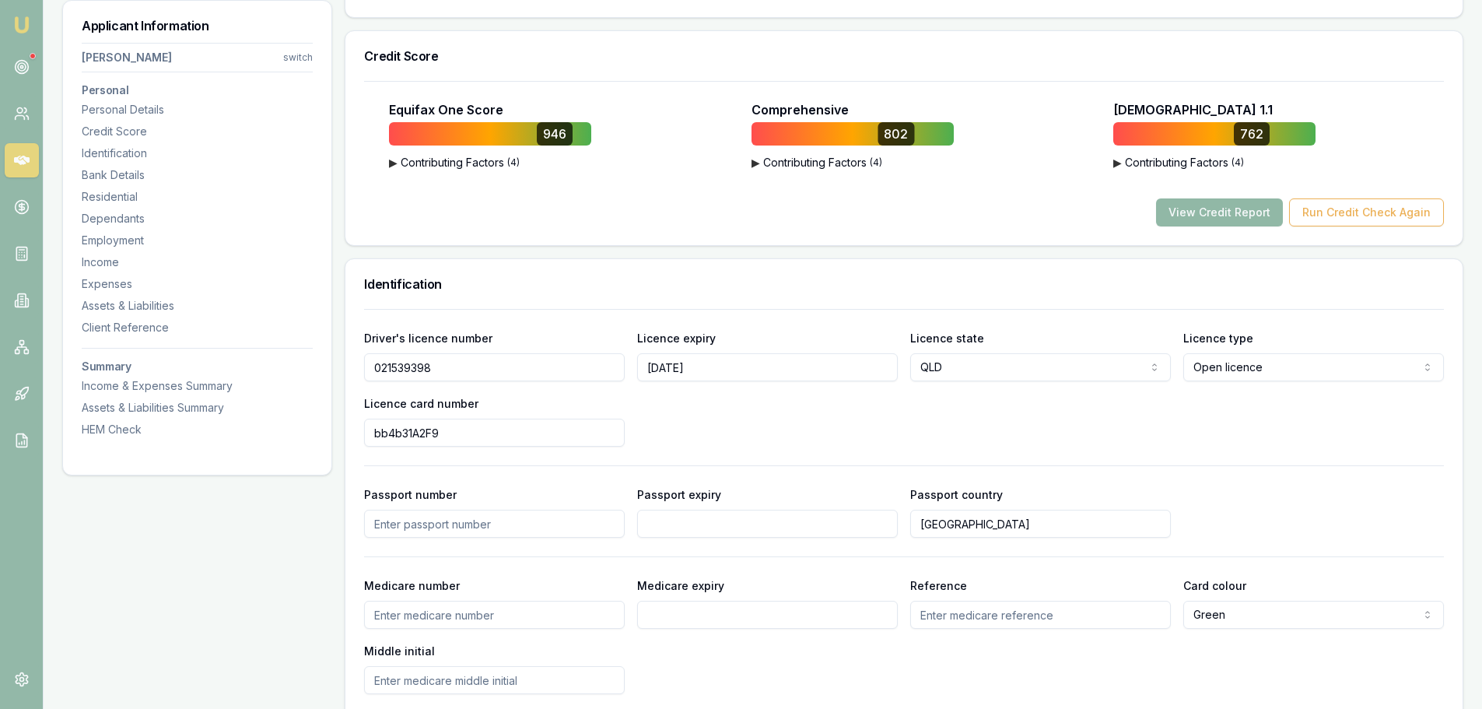
click at [1228, 198] on button "View Credit Report" at bounding box center [1219, 212] width 127 height 28
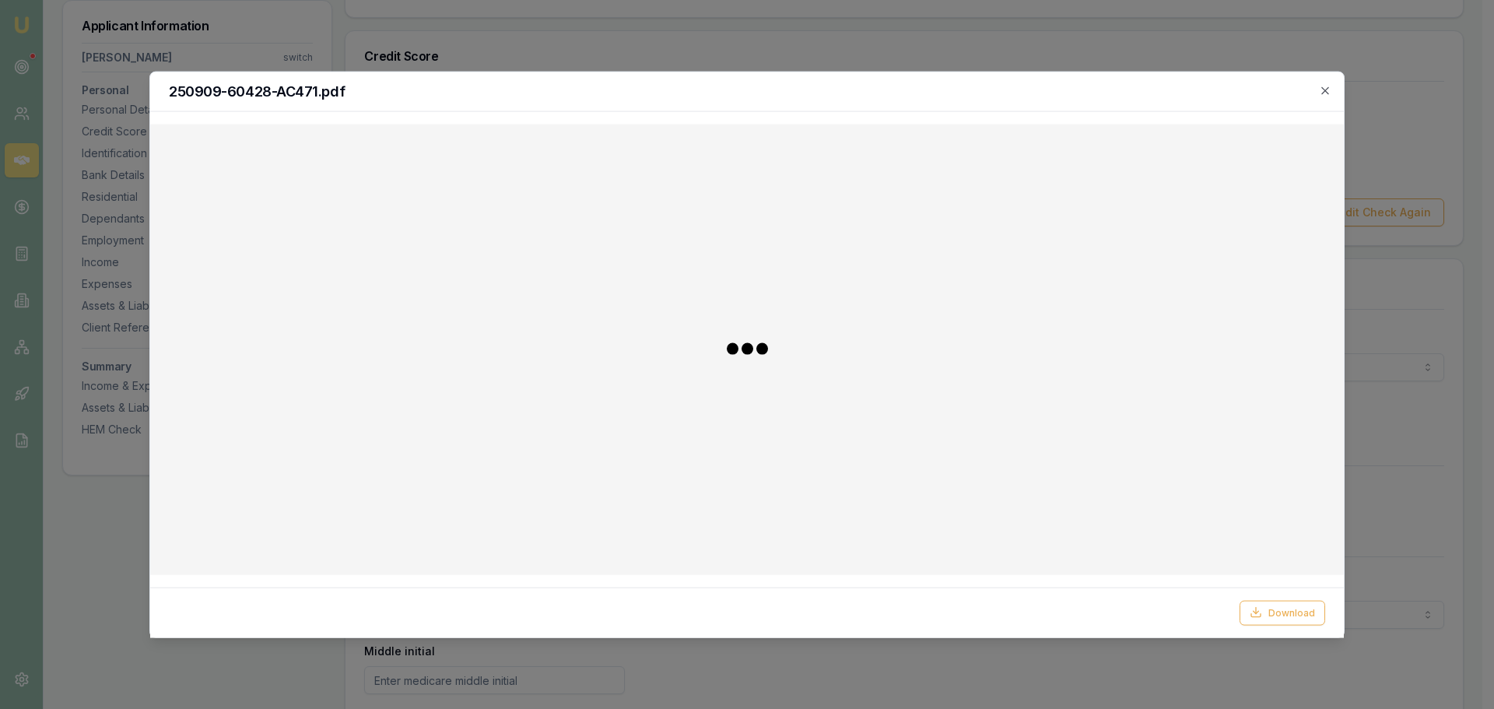
click at [1226, 210] on div at bounding box center [747, 349] width 1169 height 426
click at [1328, 88] on icon "button" at bounding box center [1324, 89] width 7 height 7
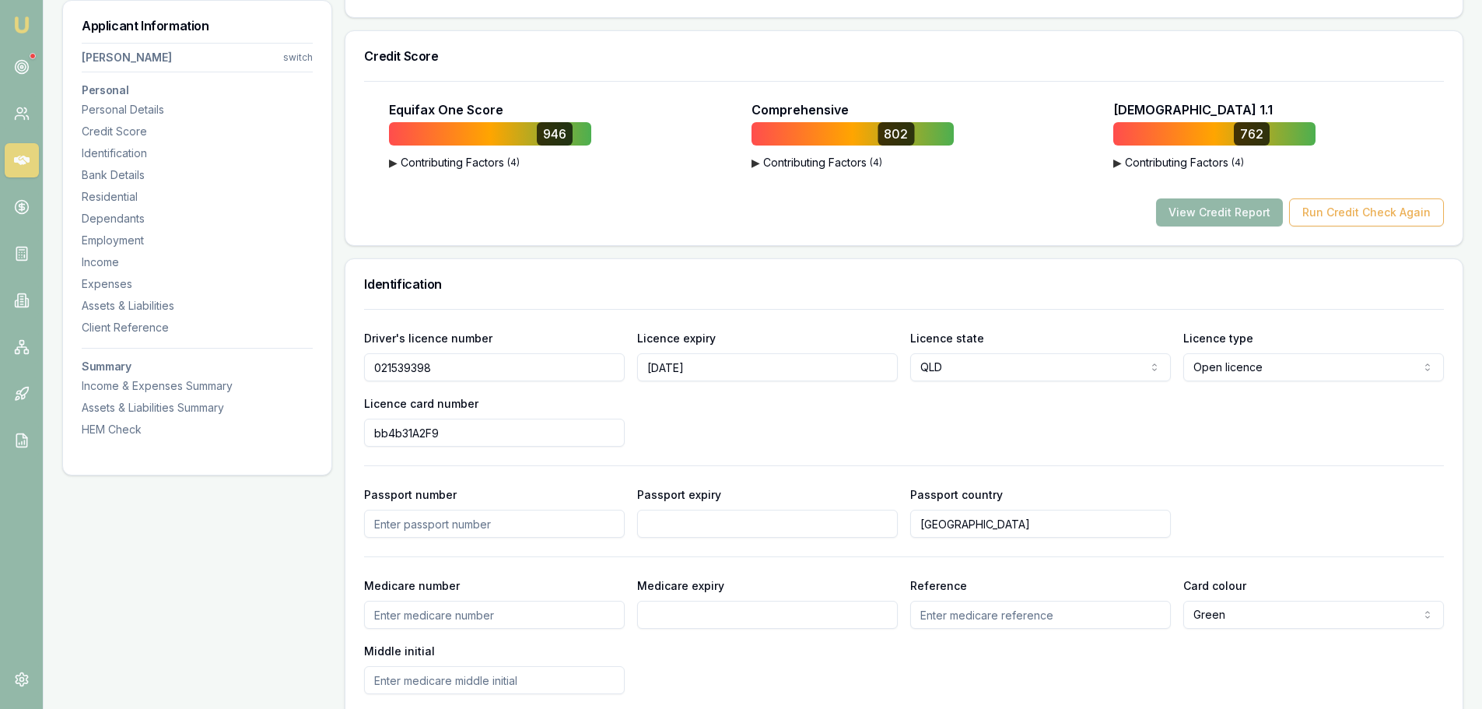
click at [892, 282] on h3 "Identification" at bounding box center [904, 284] width 1080 height 12
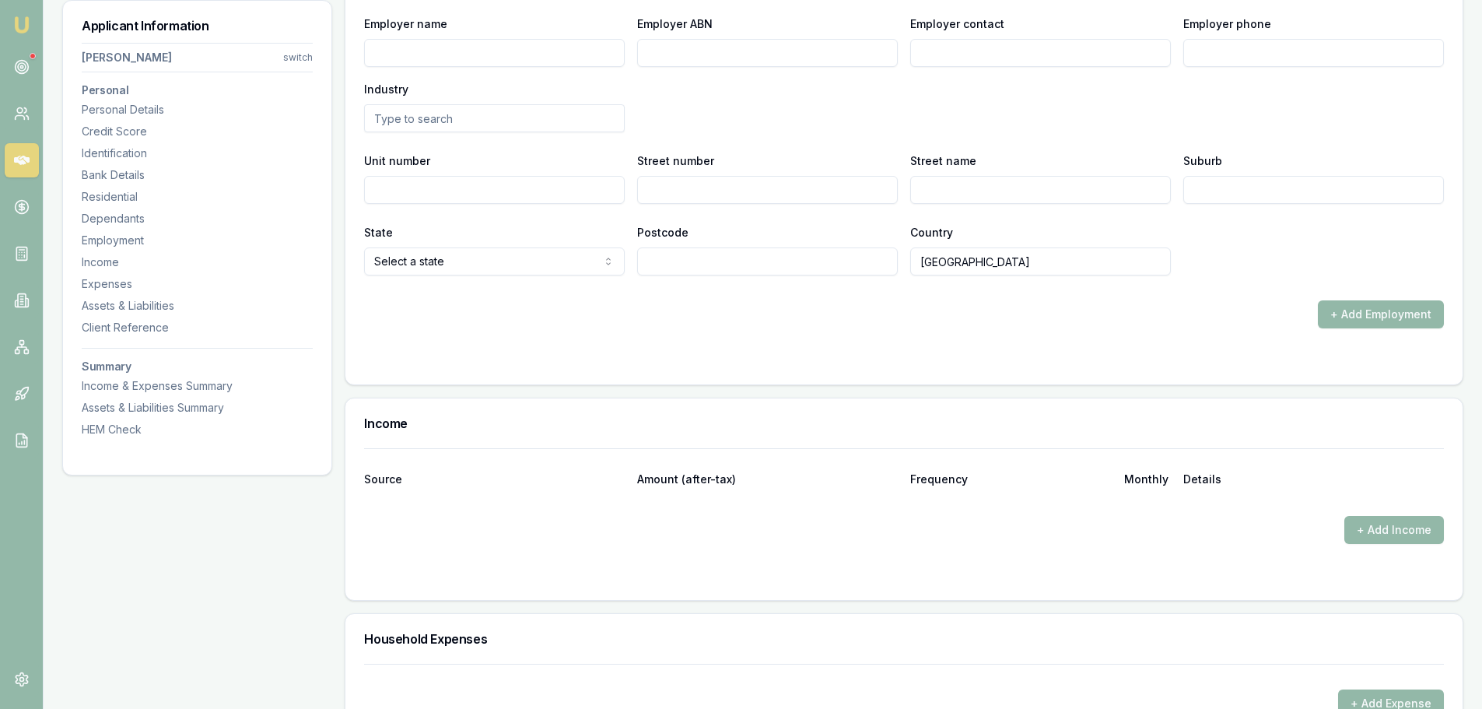
scroll to position [2412, 0]
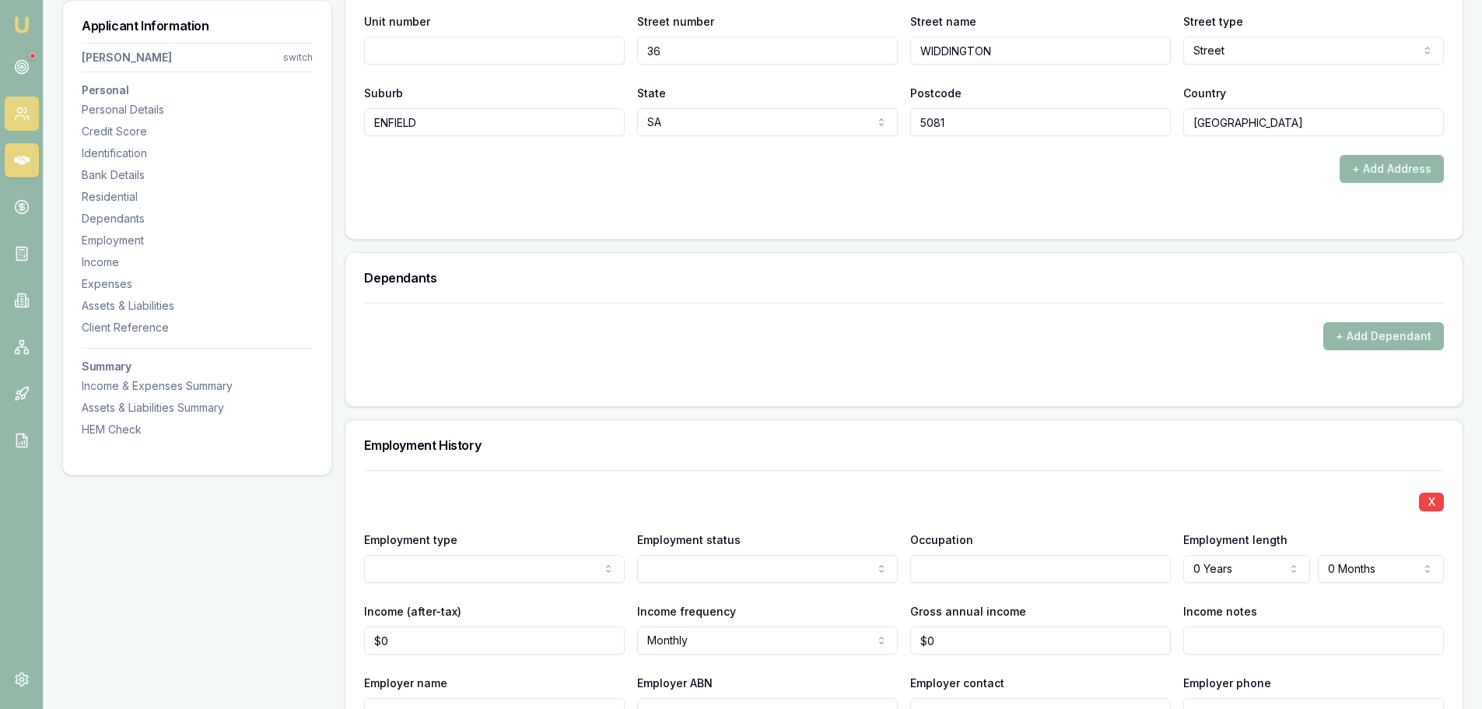
drag, startPoint x: 131, startPoint y: 106, endPoint x: 4, endPoint y: 125, distance: 128.3
click at [131, 106] on div "Personal Details" at bounding box center [197, 110] width 231 height 16
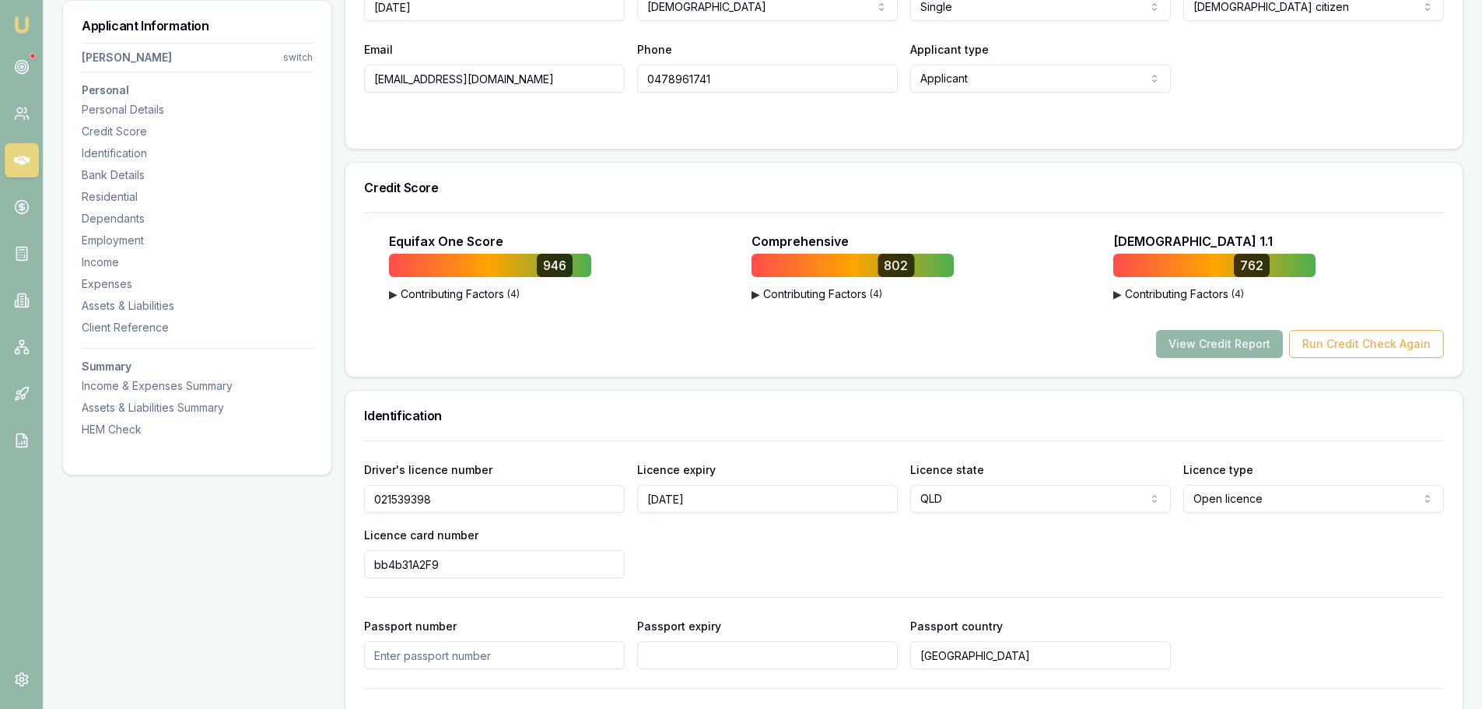
scroll to position [629, 0]
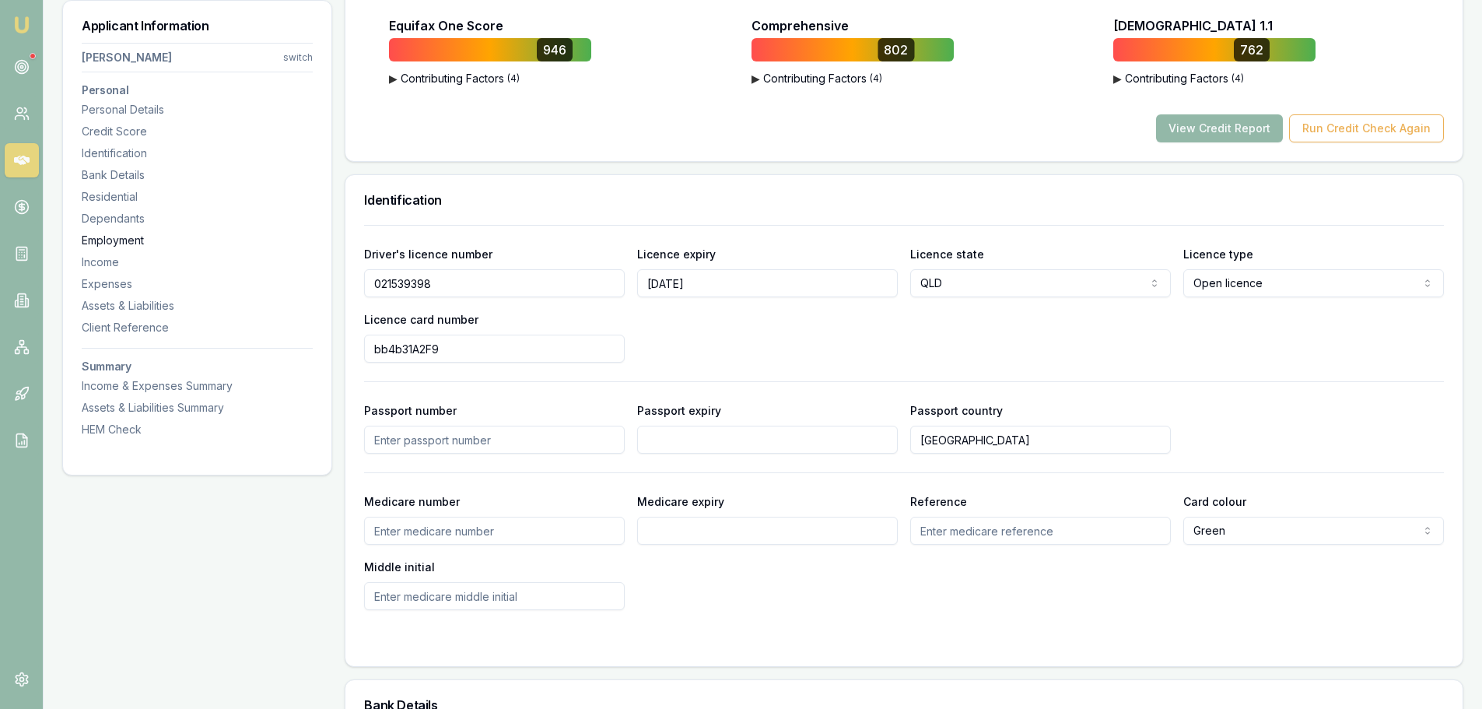
click at [118, 244] on div "Employment" at bounding box center [197, 241] width 231 height 16
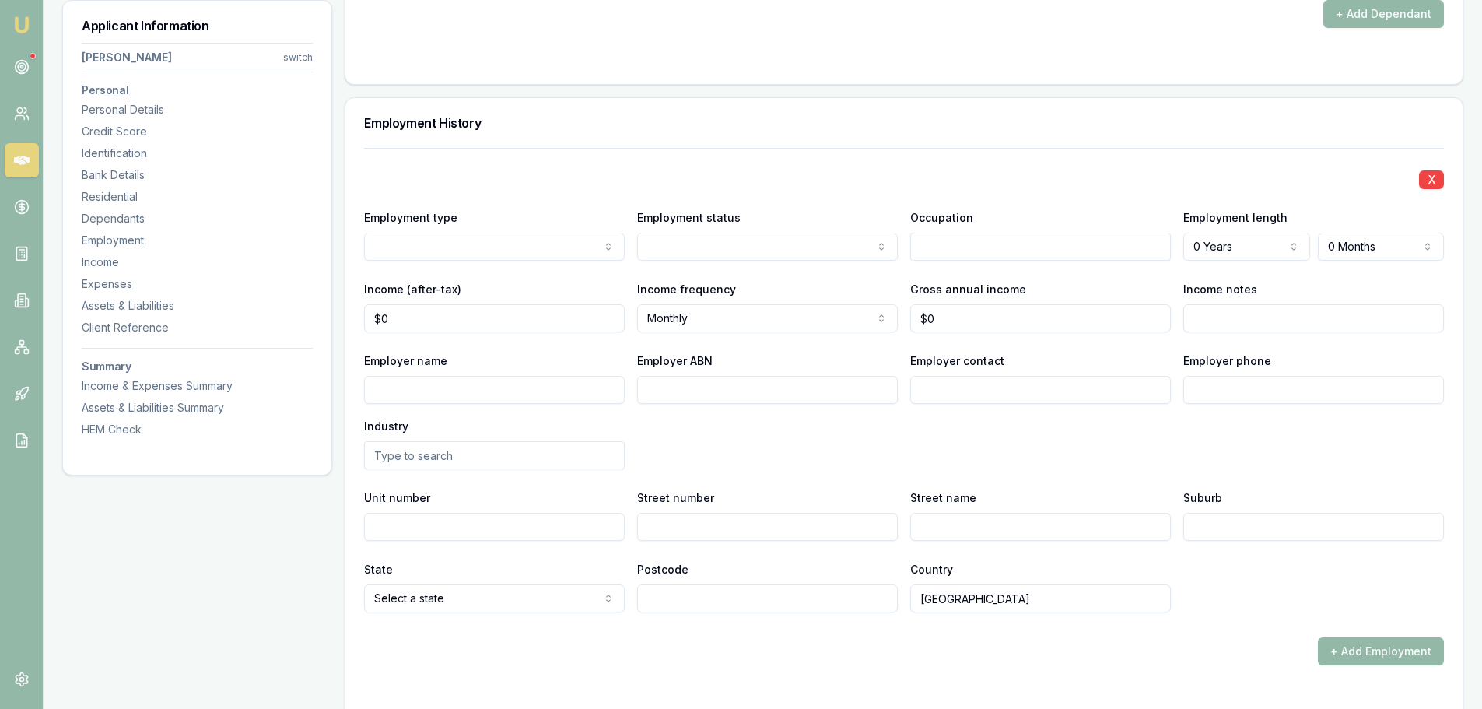
scroll to position [2365, 0]
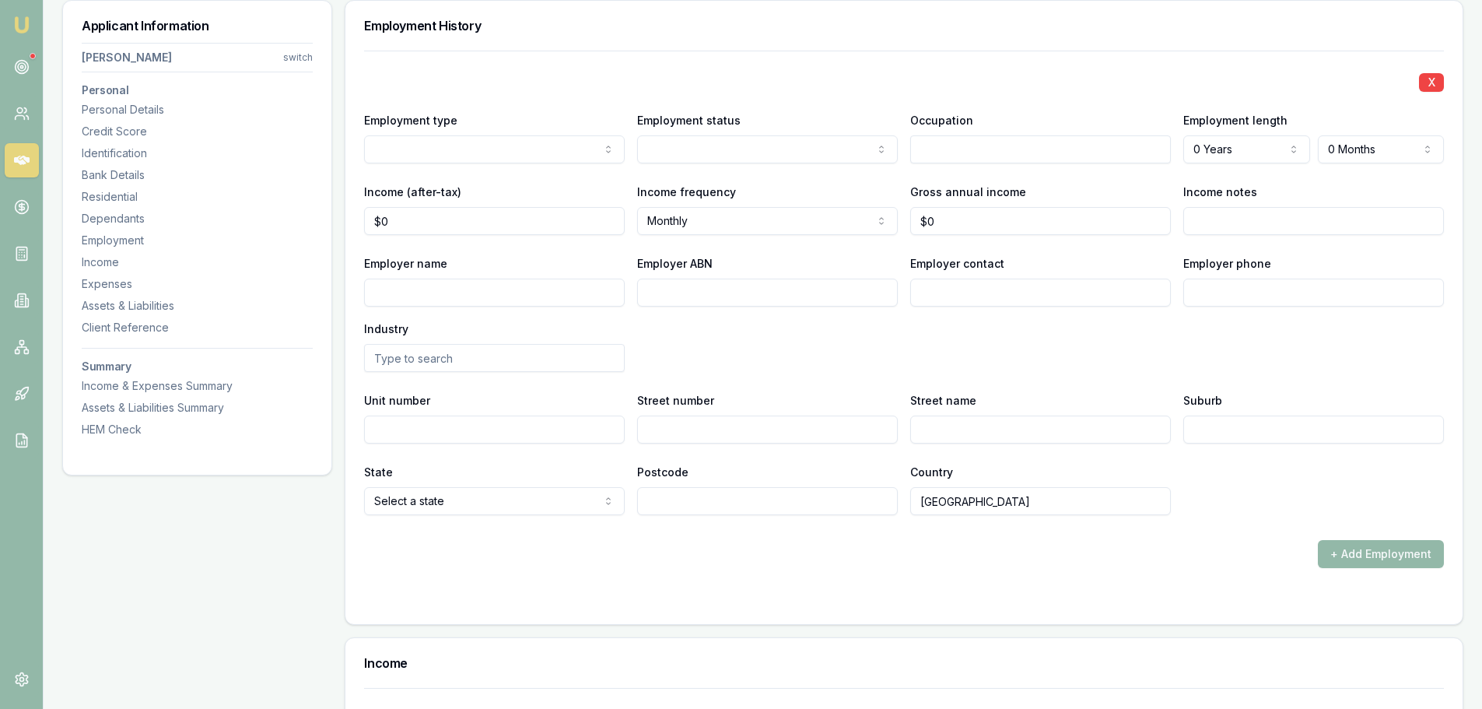
select select "CURRENT"
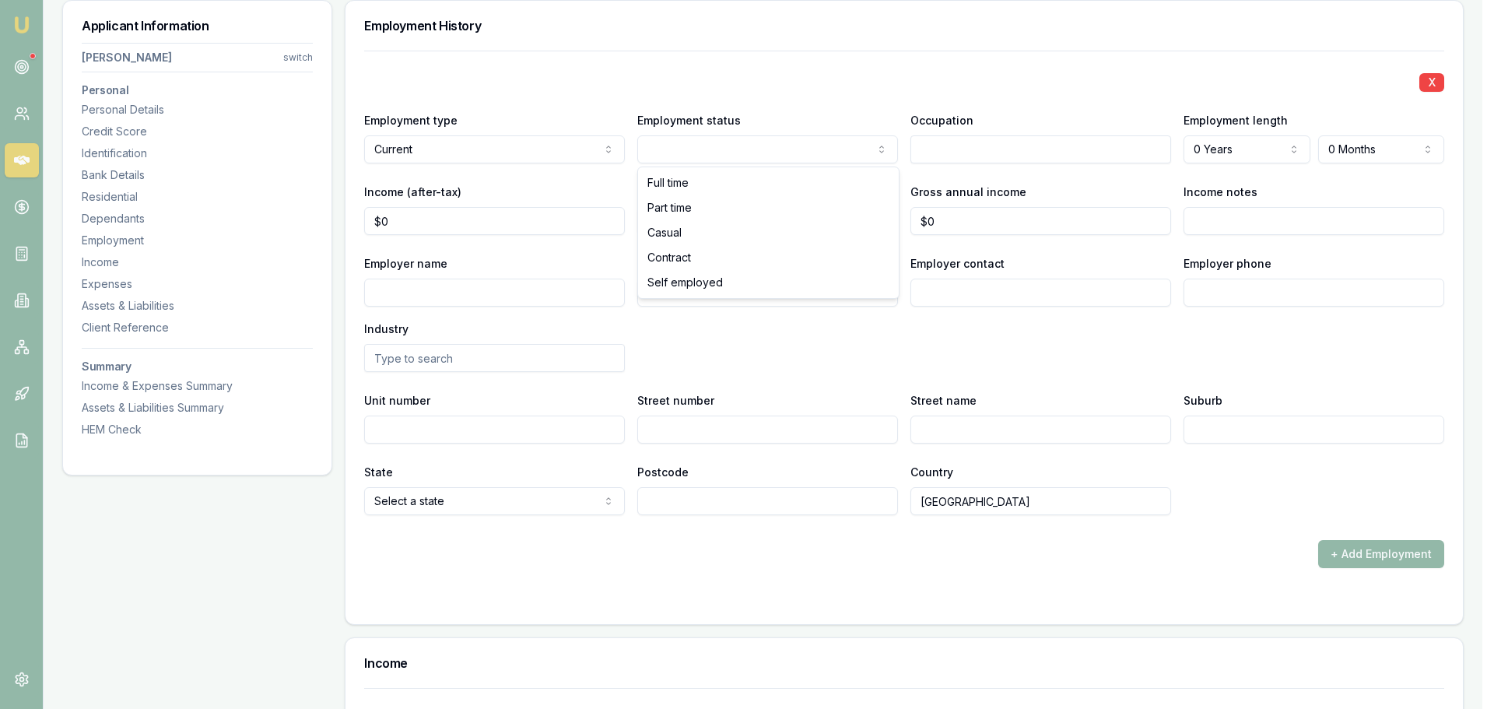
select select "SELF_EMPLOYED"
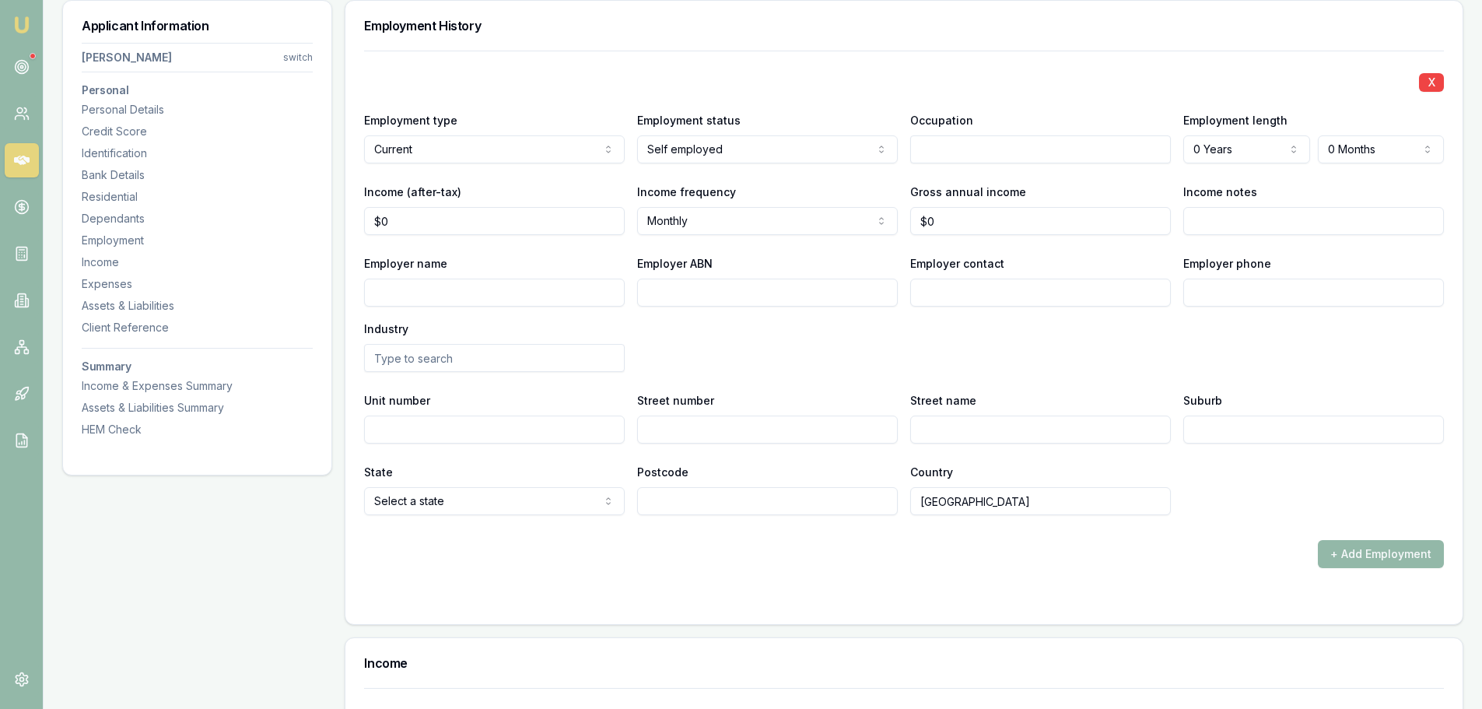
click at [869, 290] on input "Employer ABN" at bounding box center [767, 293] width 261 height 28
paste input "66 453 044 229"
type input "66 453 044 229"
click at [553, 286] on input "Employer name" at bounding box center [494, 293] width 261 height 28
click at [446, 288] on input "Employer name" at bounding box center [494, 293] width 261 height 28
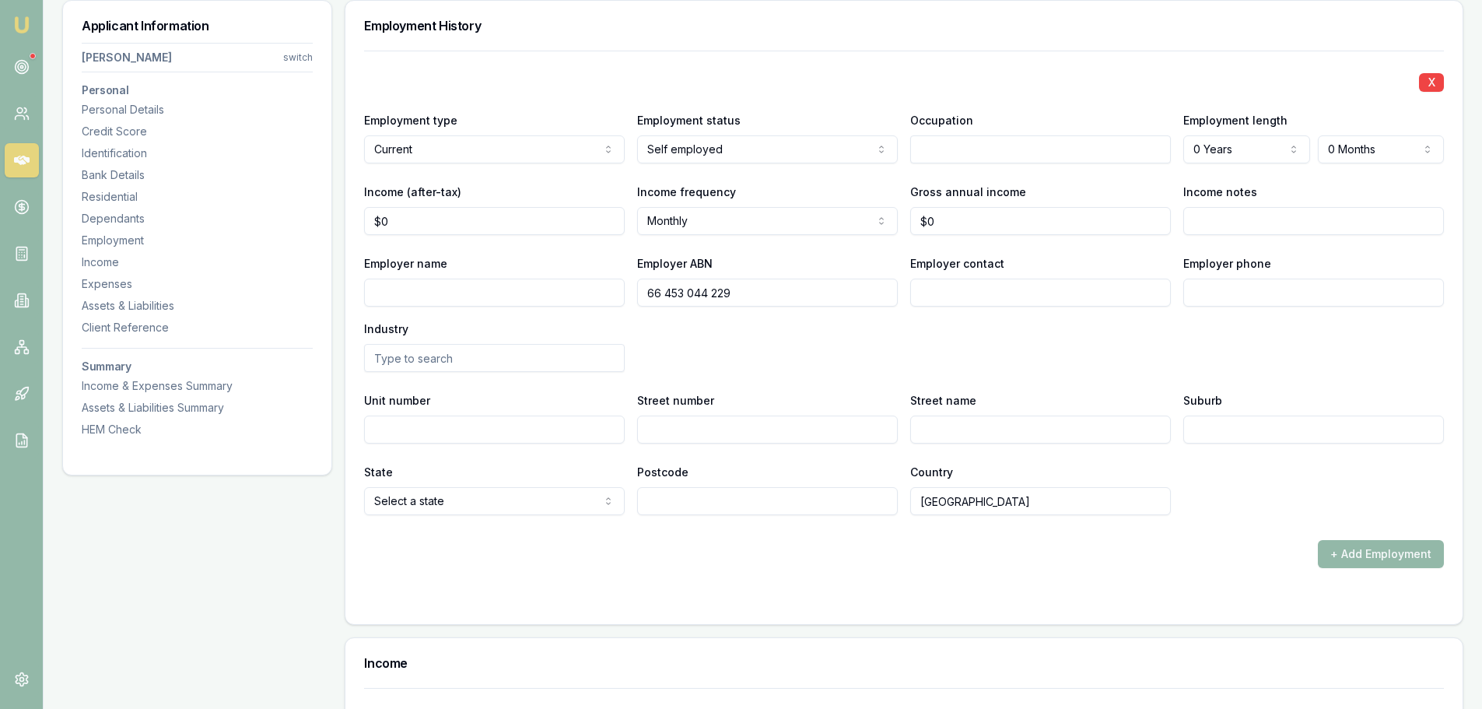
paste input "[PERSON_NAME]"
type input "[PERSON_NAME]"
click at [784, 355] on div "Employer name [PERSON_NAME] ABN [PHONE_NUMBER] Employer contact Employer phone …" at bounding box center [904, 313] width 1080 height 118
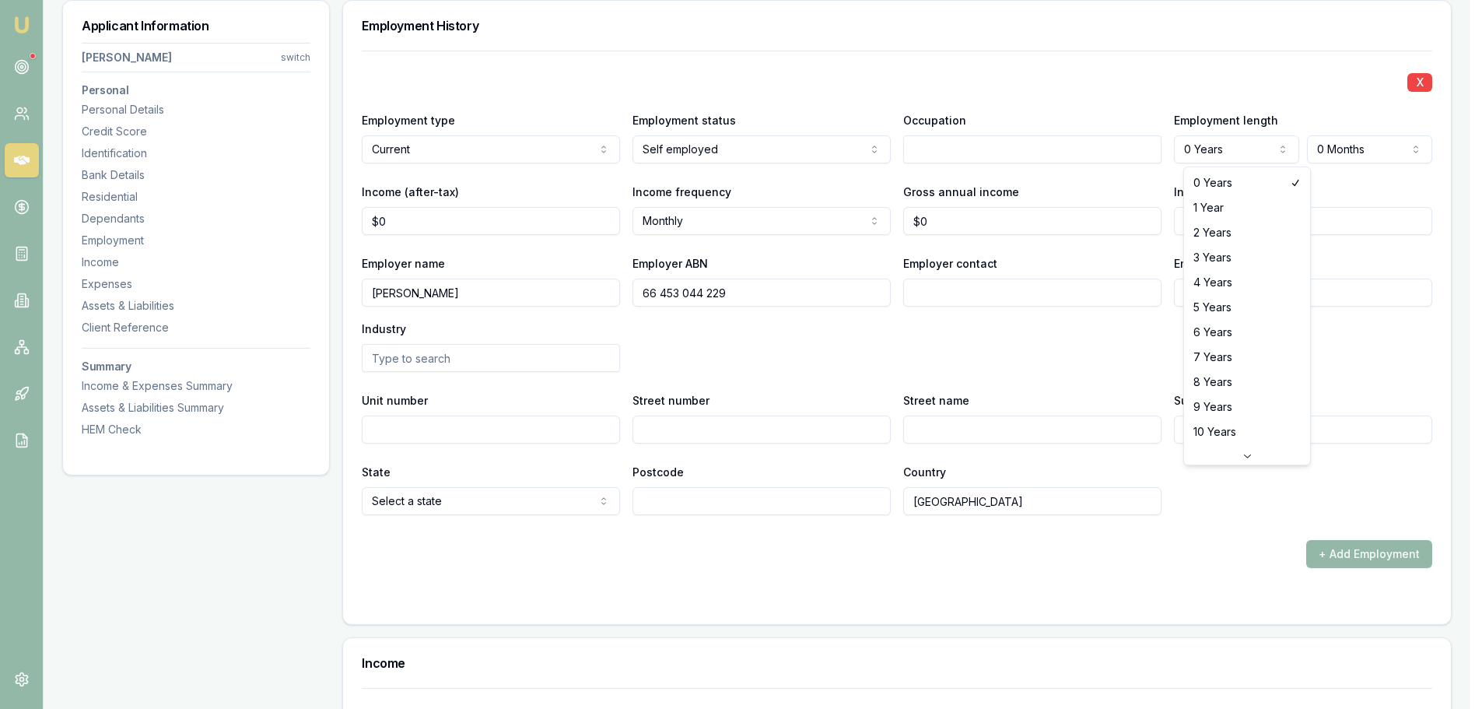
select select "3"
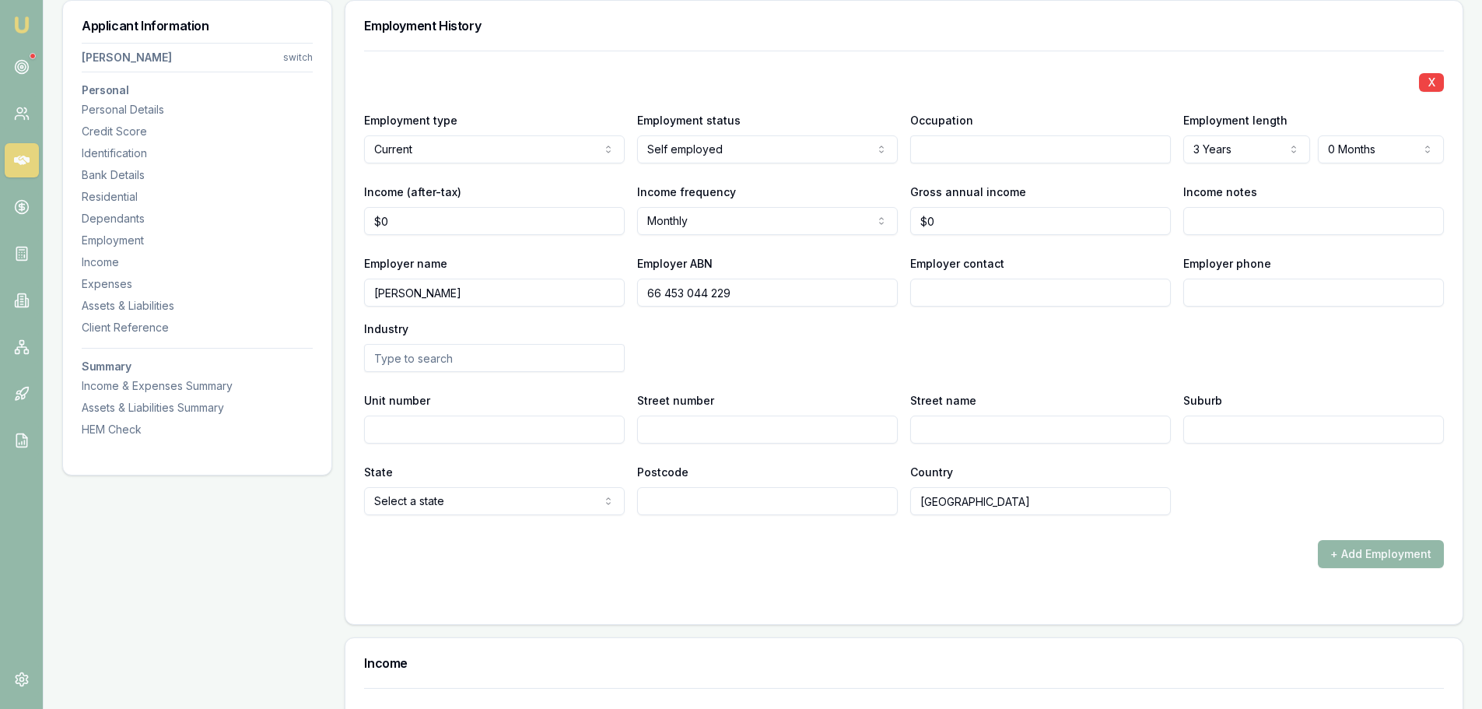
click at [1181, 57] on div "X Employment type Current Current Previous Employment status [DEMOGRAPHIC_DATA]…" at bounding box center [904, 283] width 1080 height 465
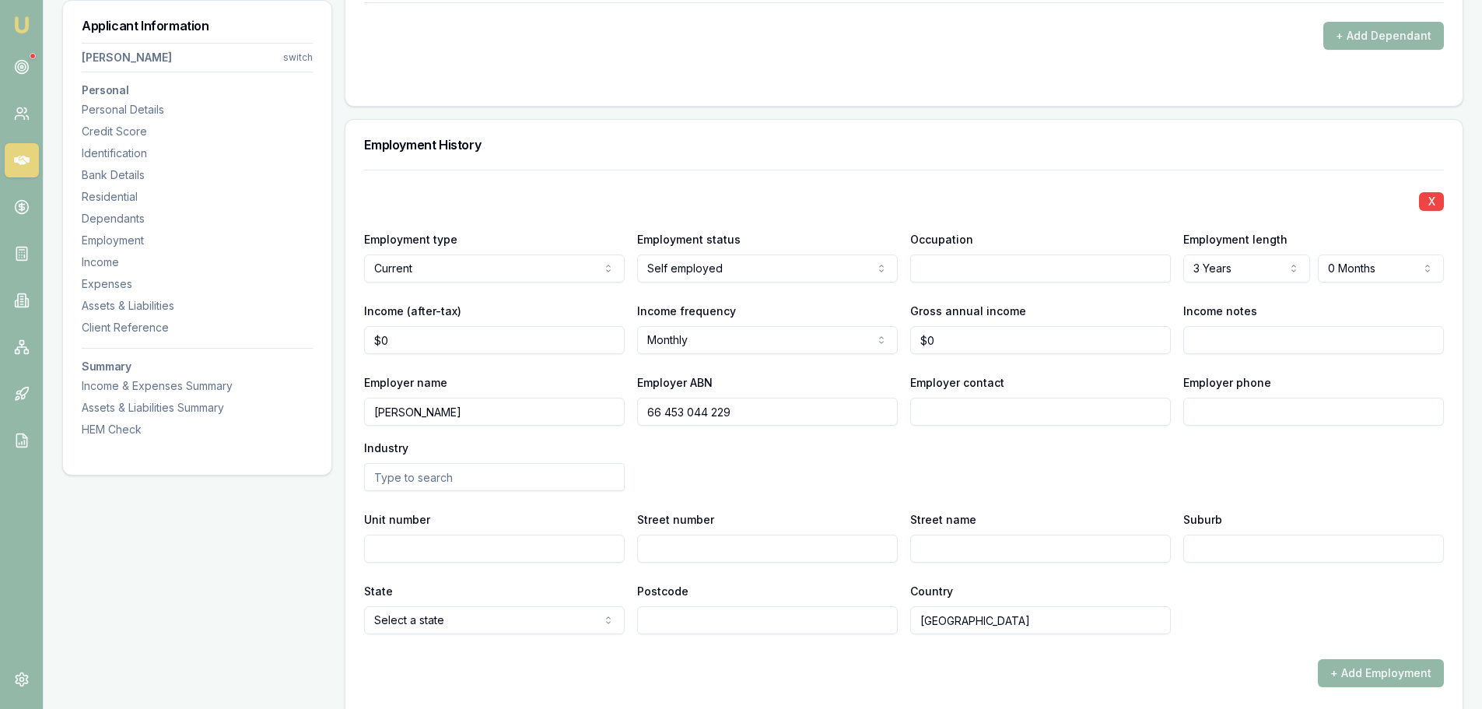
scroll to position [2131, 0]
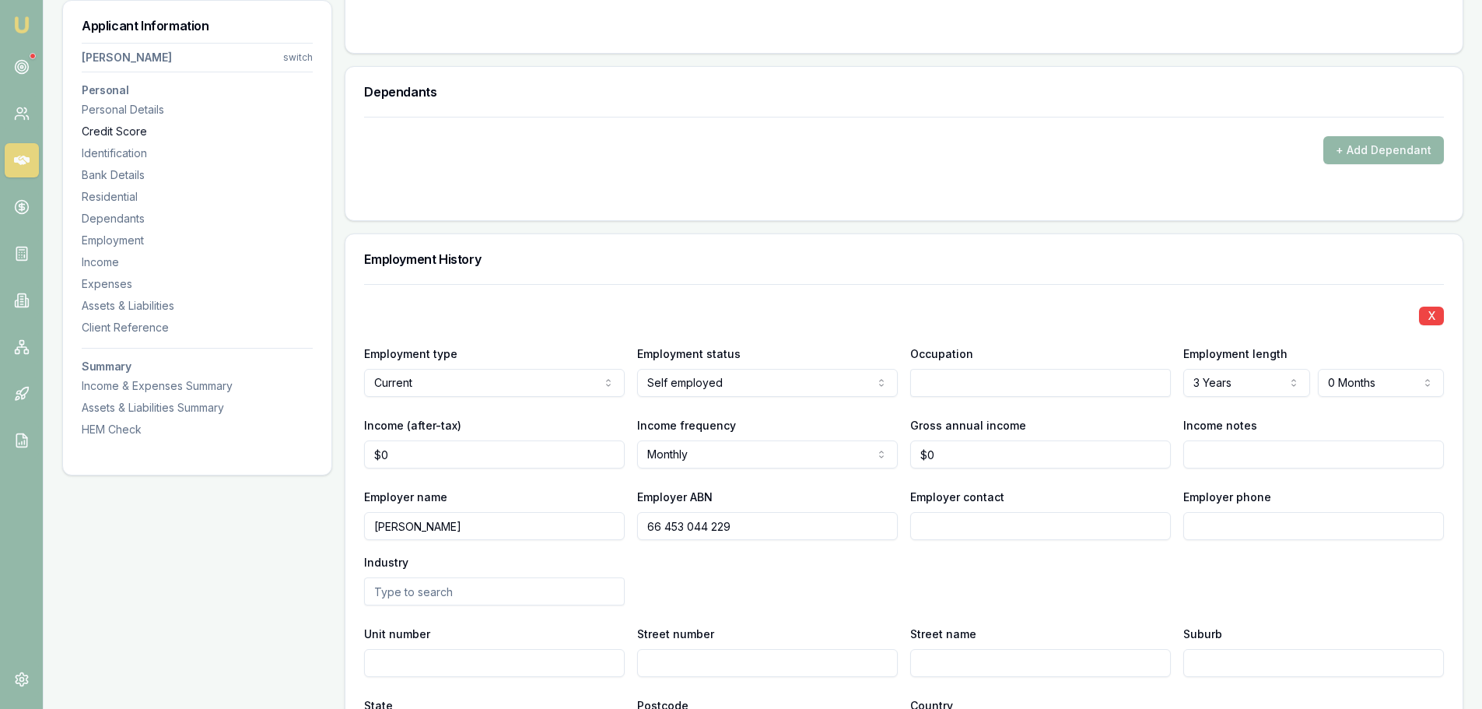
click at [118, 125] on div "Credit Score" at bounding box center [197, 132] width 231 height 16
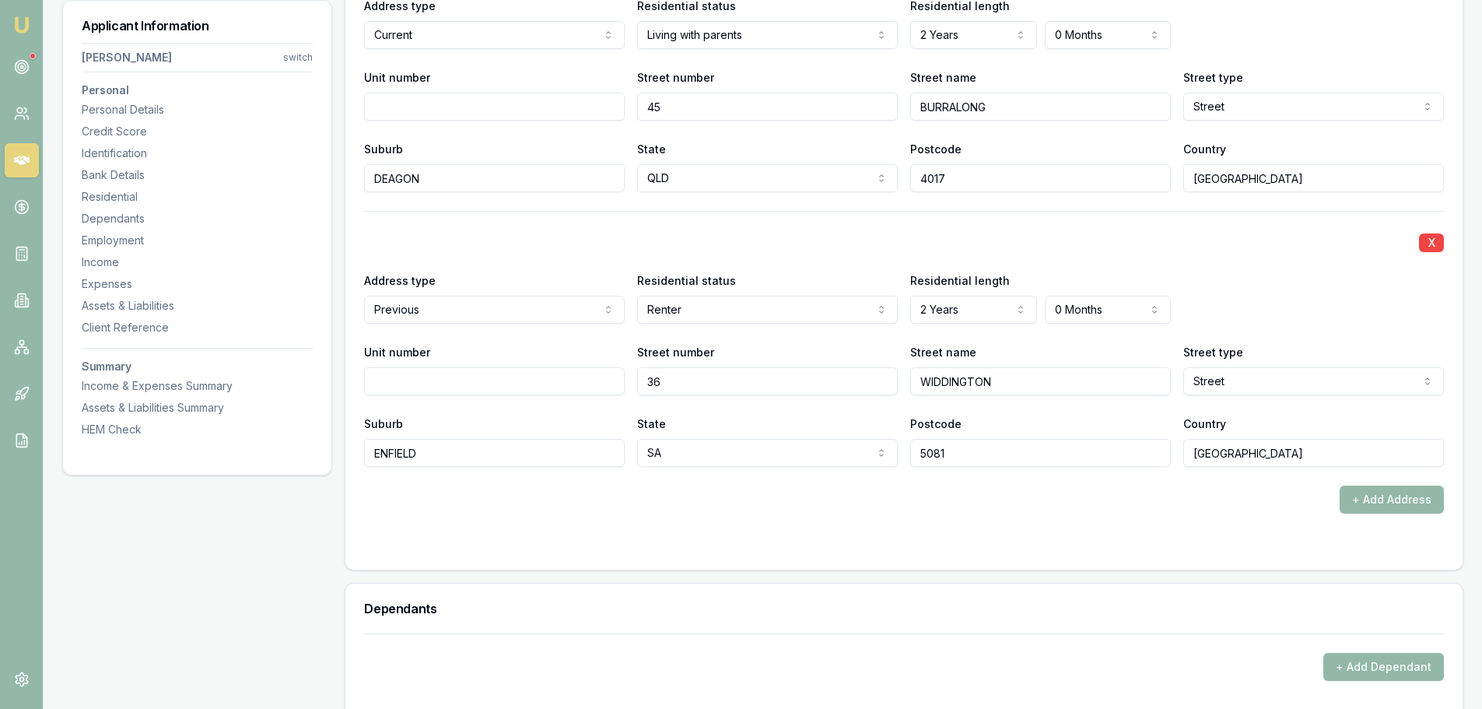
scroll to position [1712, 0]
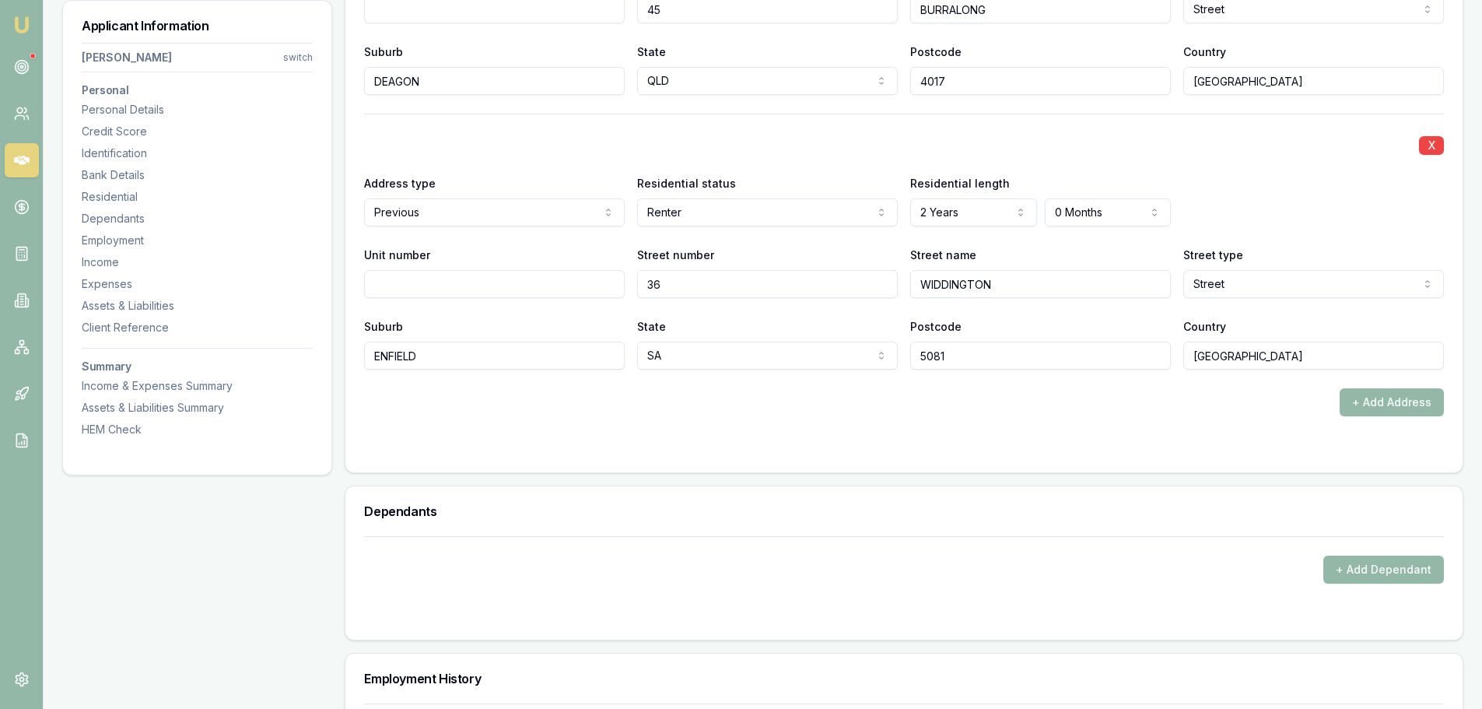
drag, startPoint x: 981, startPoint y: 279, endPoint x: 762, endPoint y: 295, distance: 219.2
click at [770, 290] on div "[GEOGRAPHIC_DATA] name [GEOGRAPHIC_DATA] [GEOGRAPHIC_DATA] Access [GEOGRAPHIC_D…" at bounding box center [904, 271] width 1080 height 53
type input "[PERSON_NAME]"
click at [773, 436] on form "X Address type Current Current Previous Residential status Living with parents …" at bounding box center [904, 146] width 1080 height 615
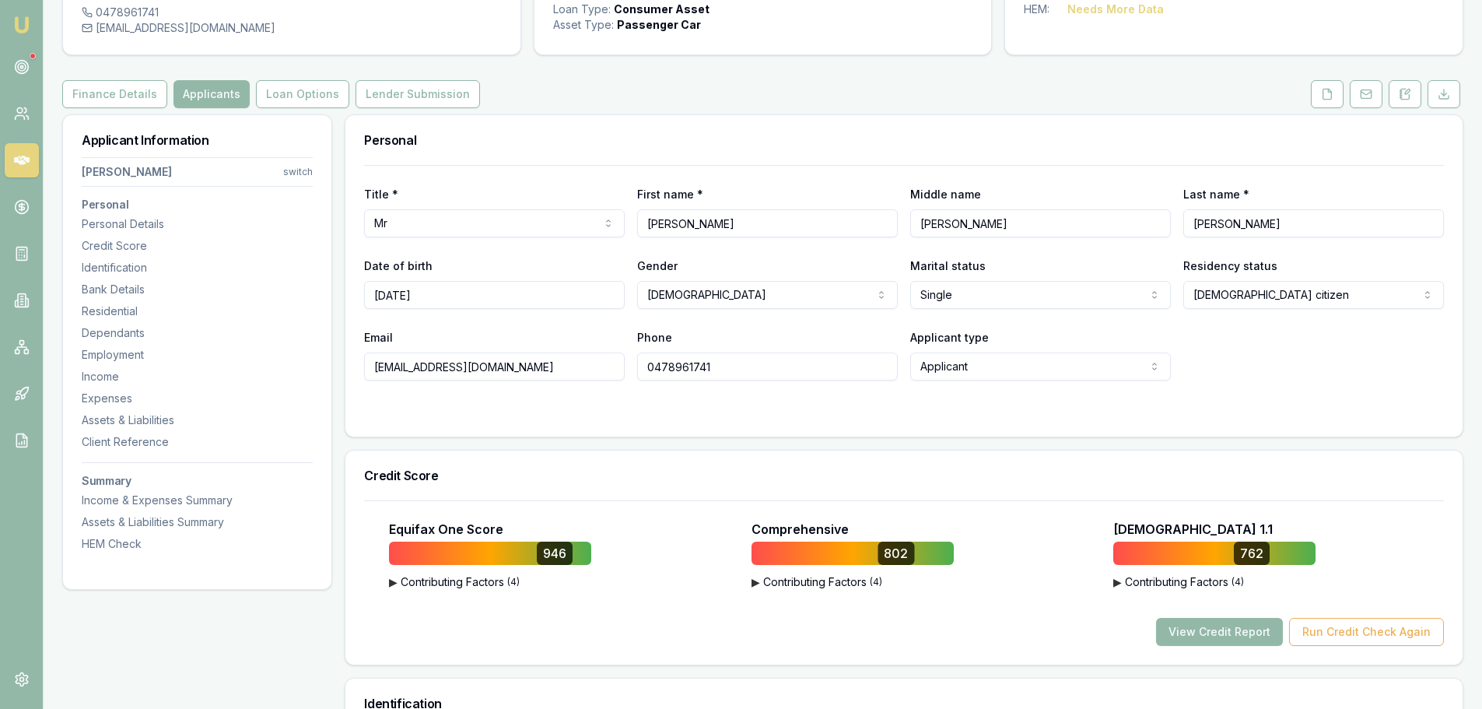
scroll to position [0, 0]
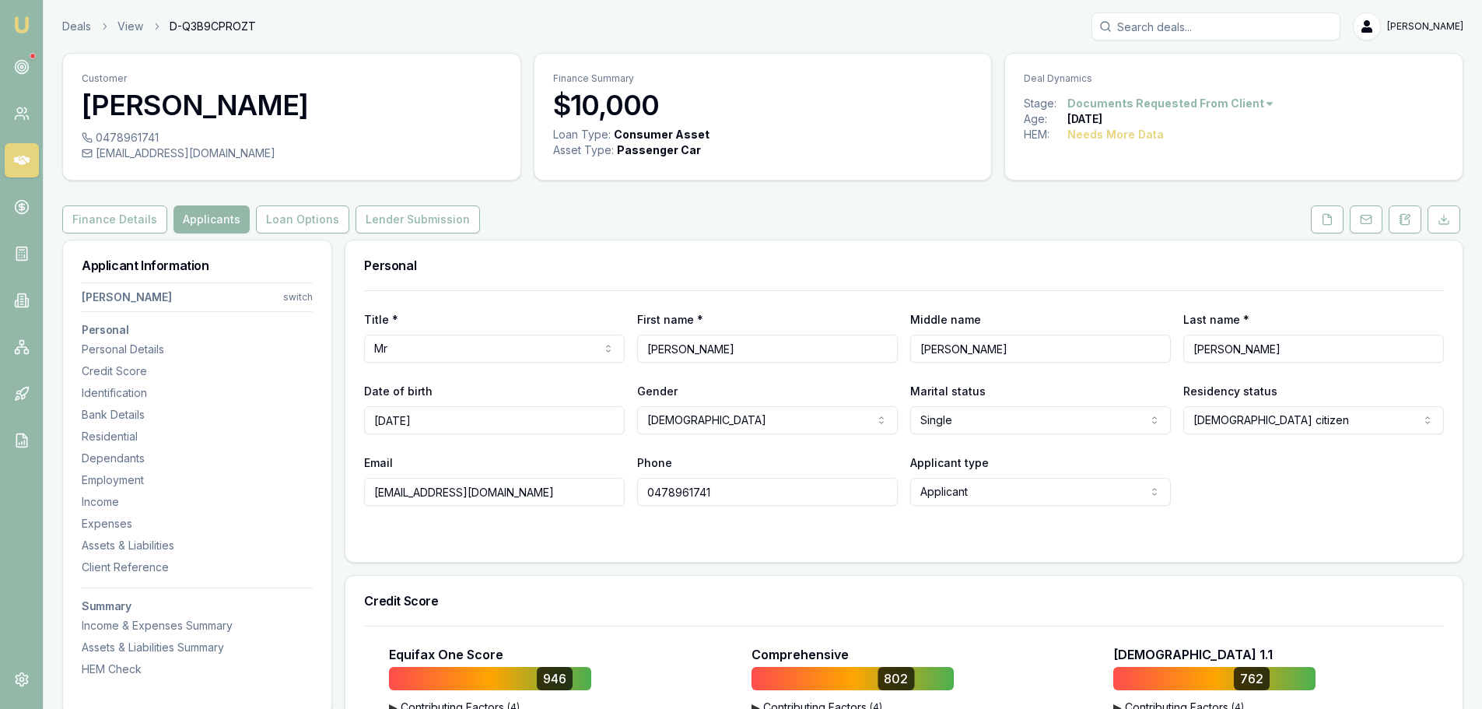
drag, startPoint x: 548, startPoint y: 493, endPoint x: 290, endPoint y: 492, distance: 257.6
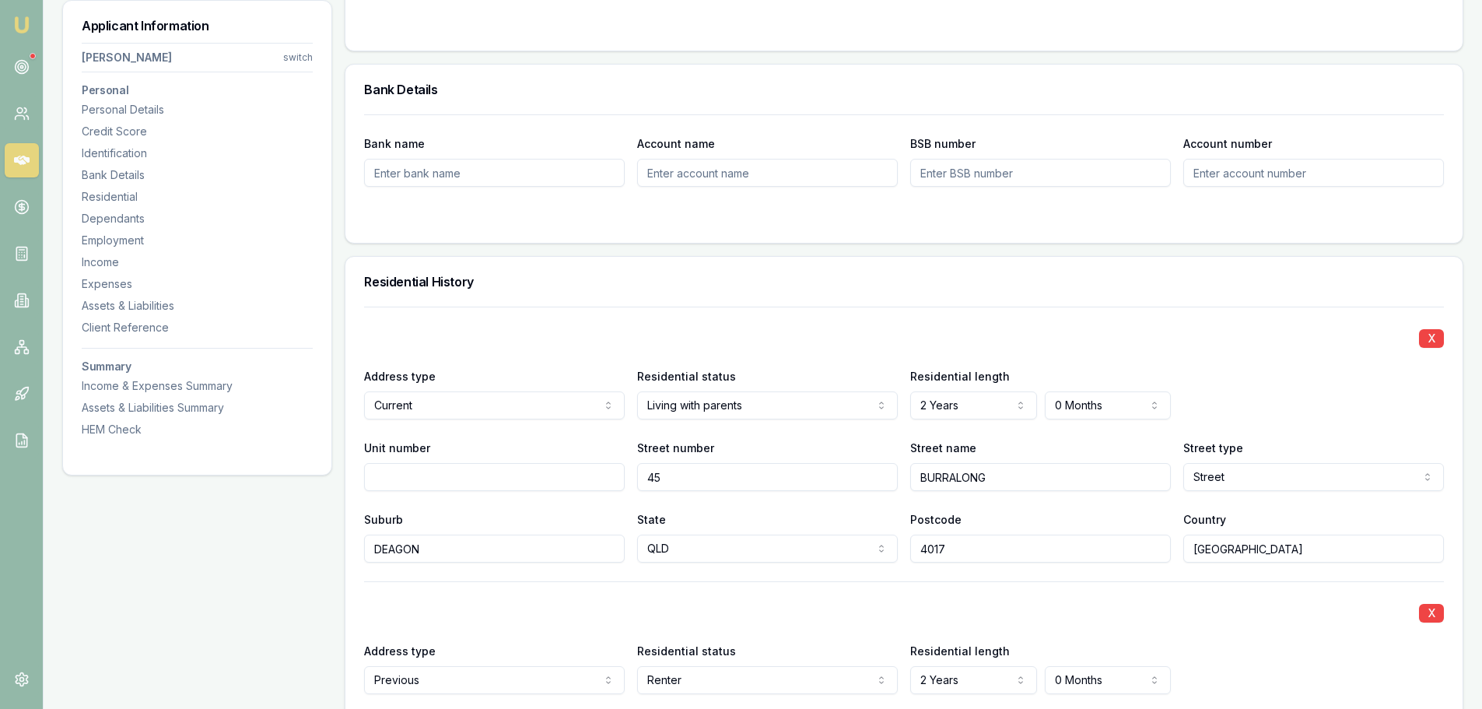
scroll to position [1401, 0]
